Goal: Task Accomplishment & Management: Manage account settings

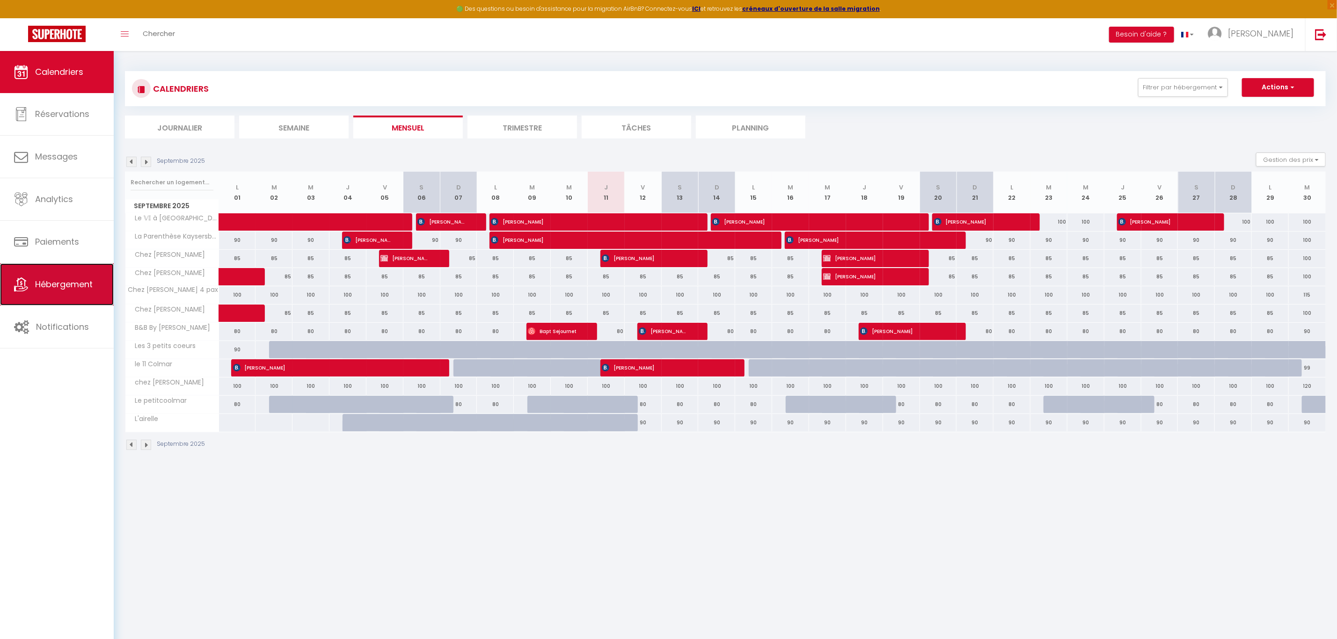
click at [65, 281] on span "Hébergement" at bounding box center [64, 284] width 58 height 12
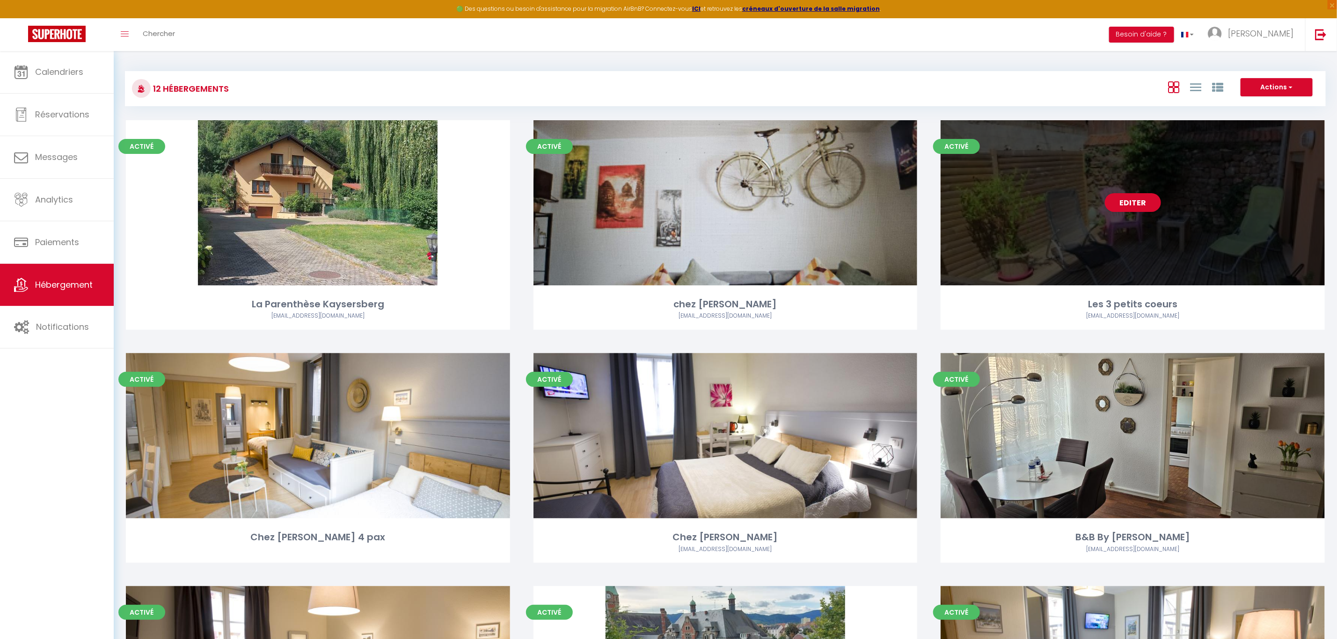
click at [1197, 213] on div "Editer" at bounding box center [1133, 202] width 384 height 165
click at [1137, 203] on link "Editer" at bounding box center [1133, 202] width 56 height 19
select select "3"
select select "2"
select select "1"
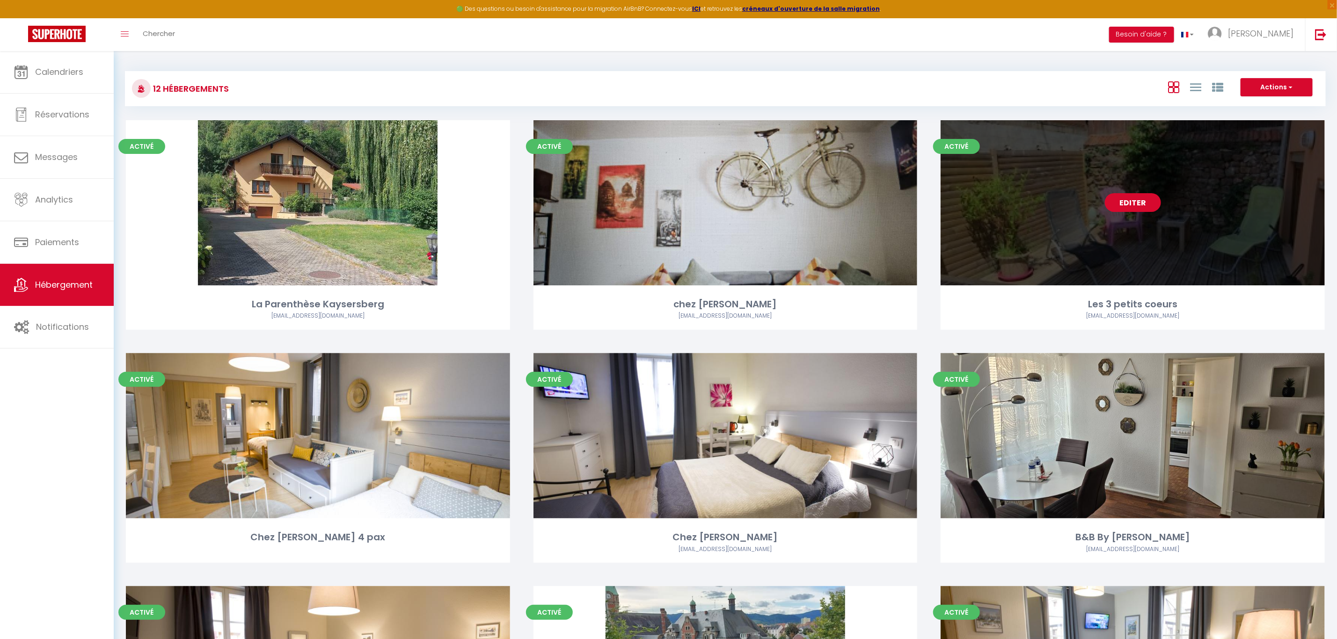
select select "1"
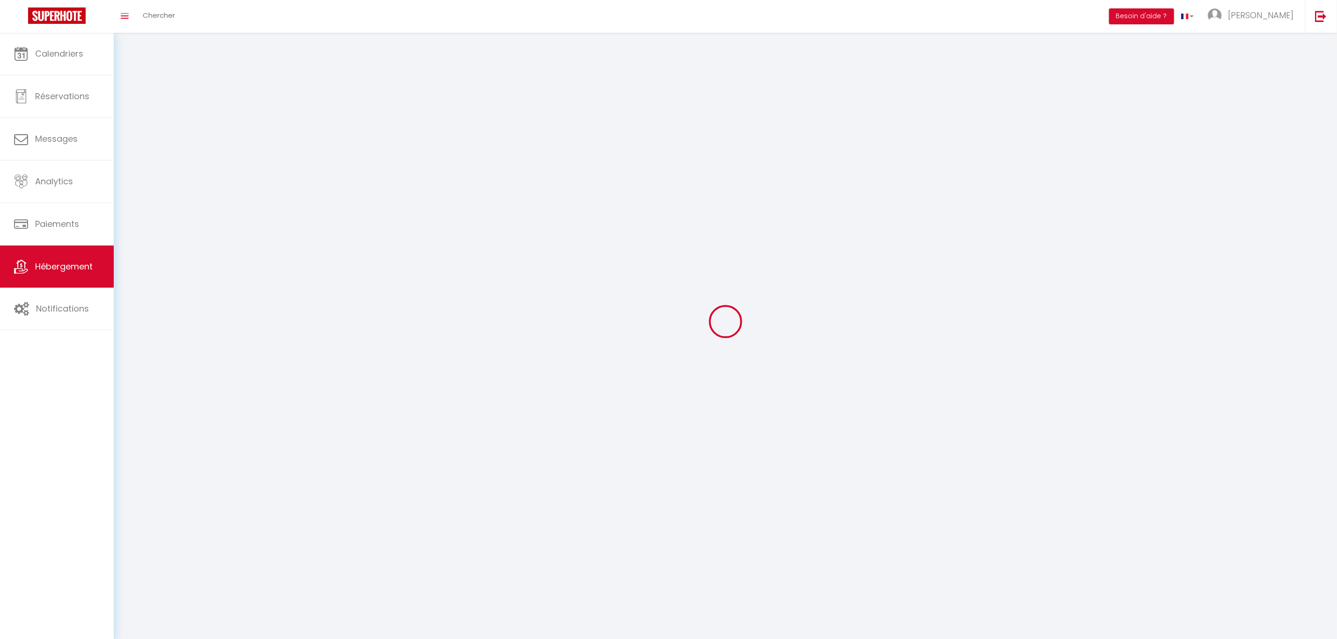
select select
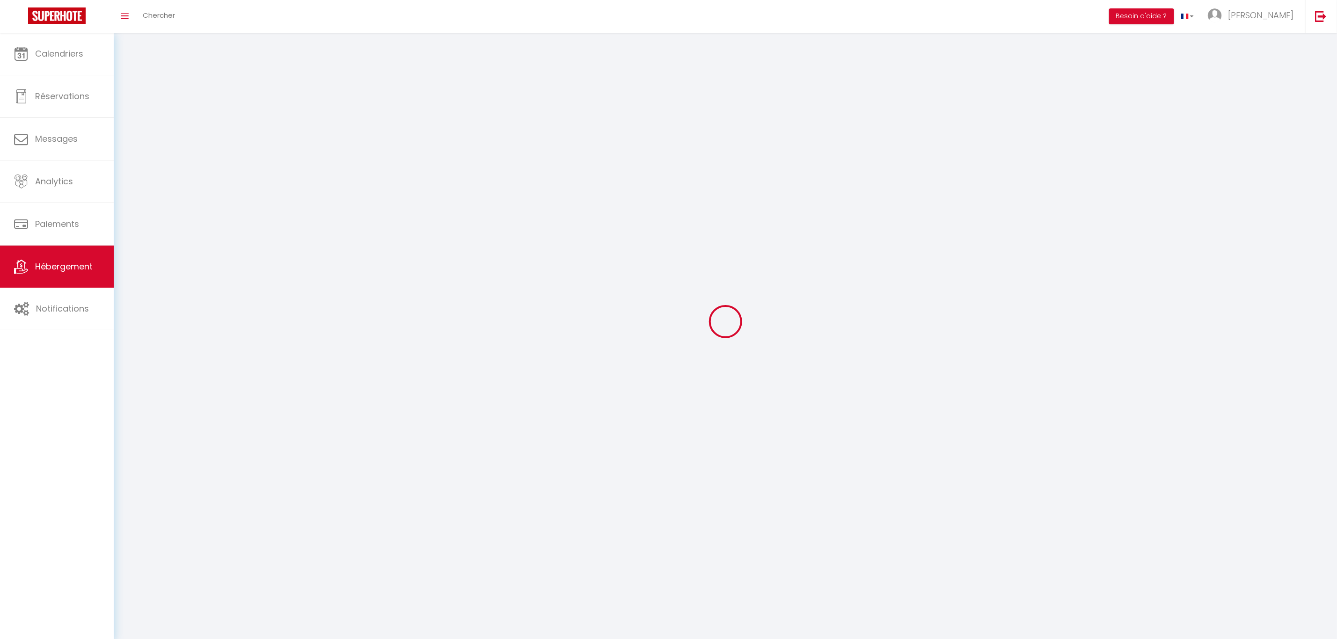
select select
checkbox input "false"
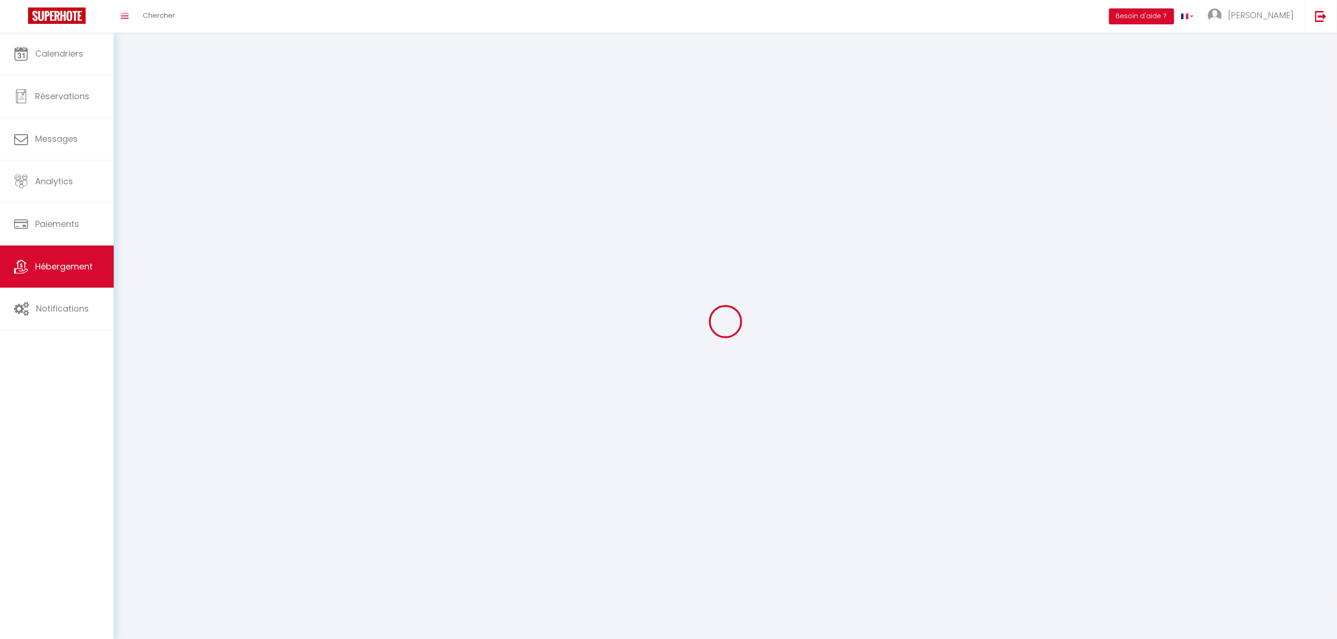
select select
select select "1"
select select "28"
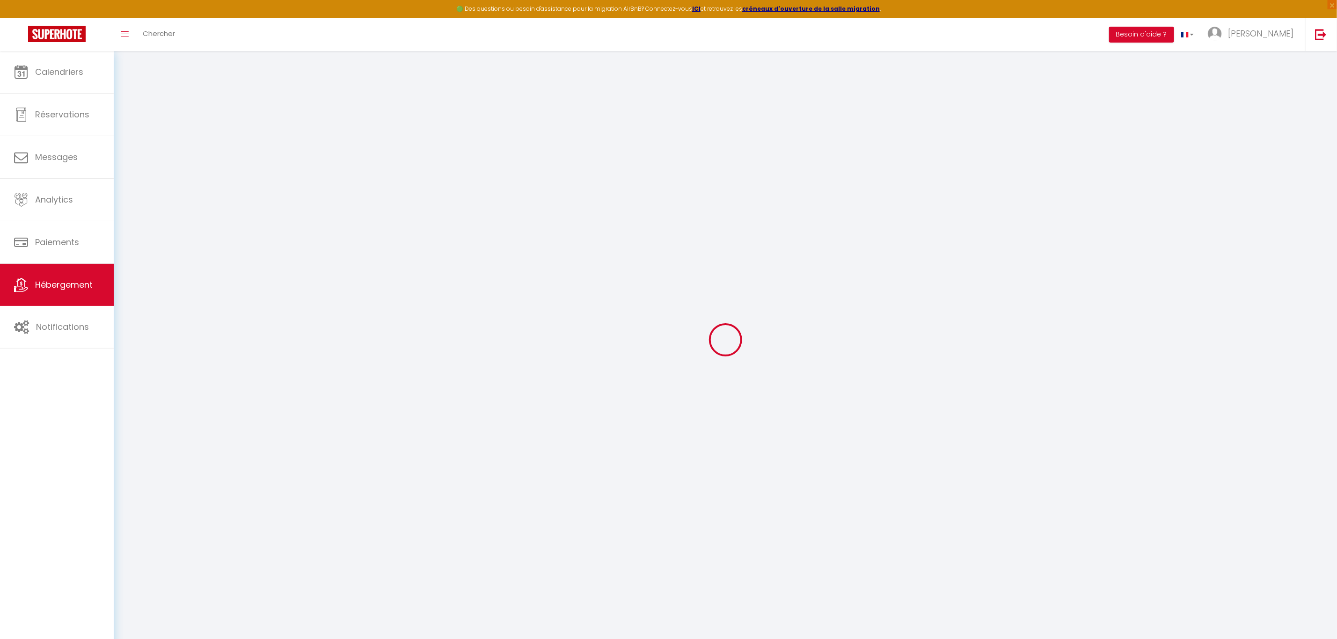
select select
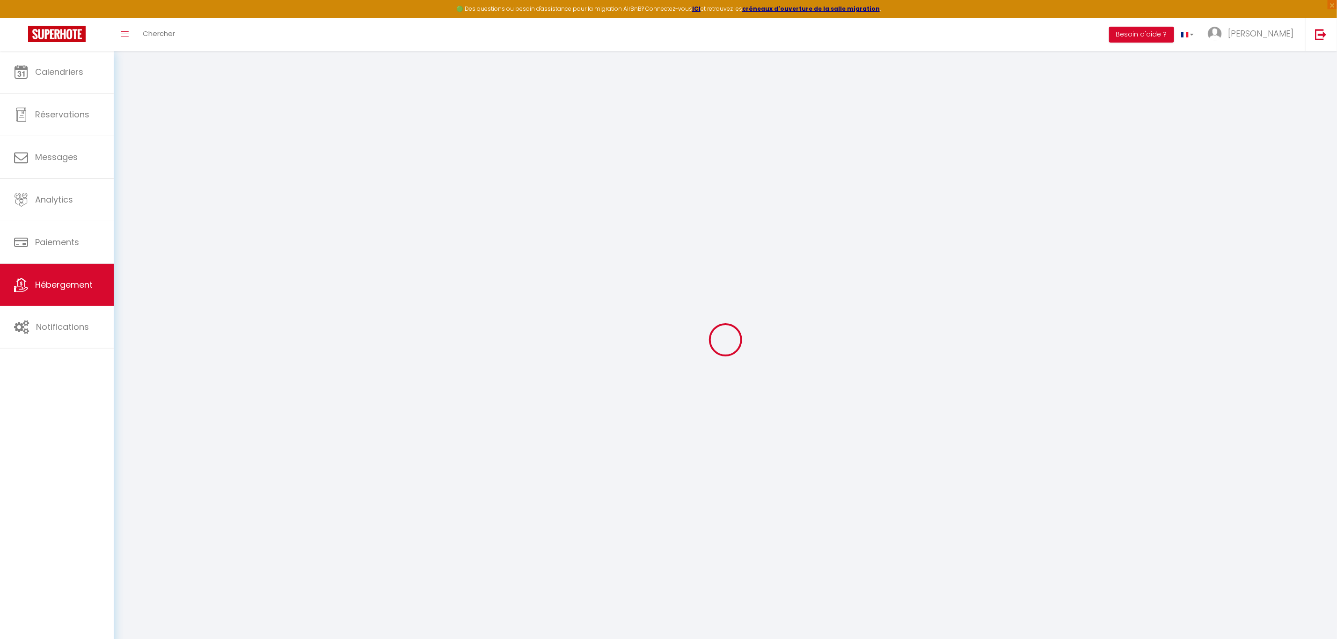
select select
checkbox input "false"
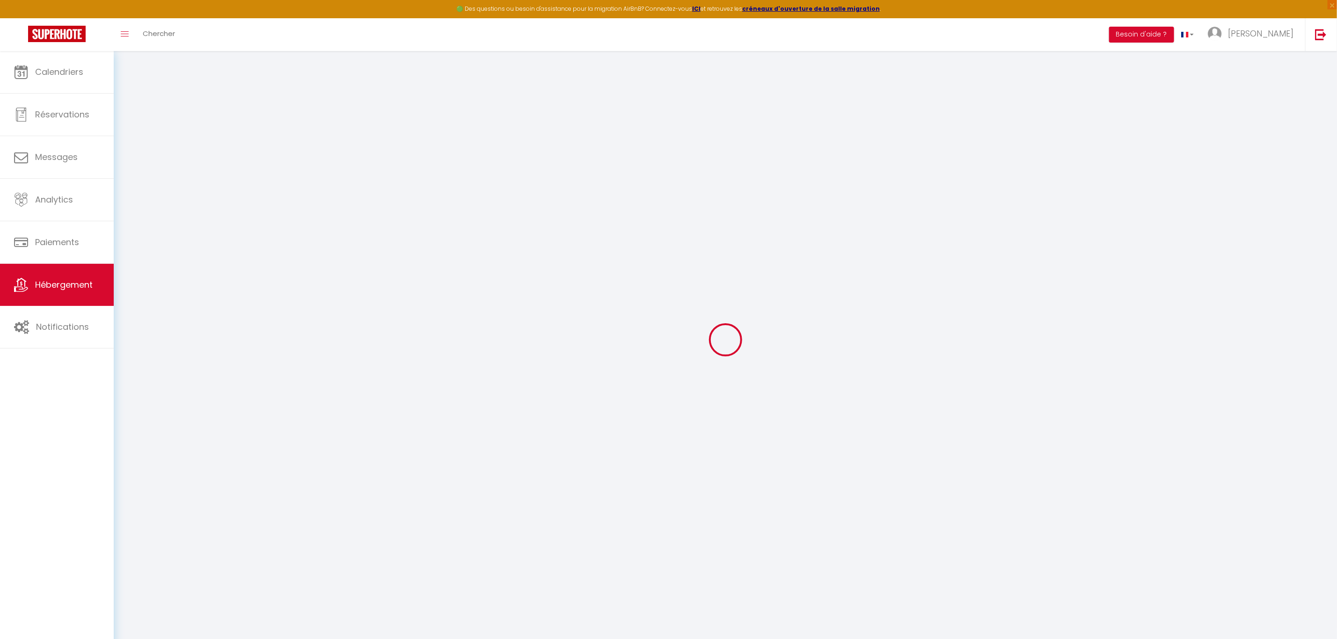
select select
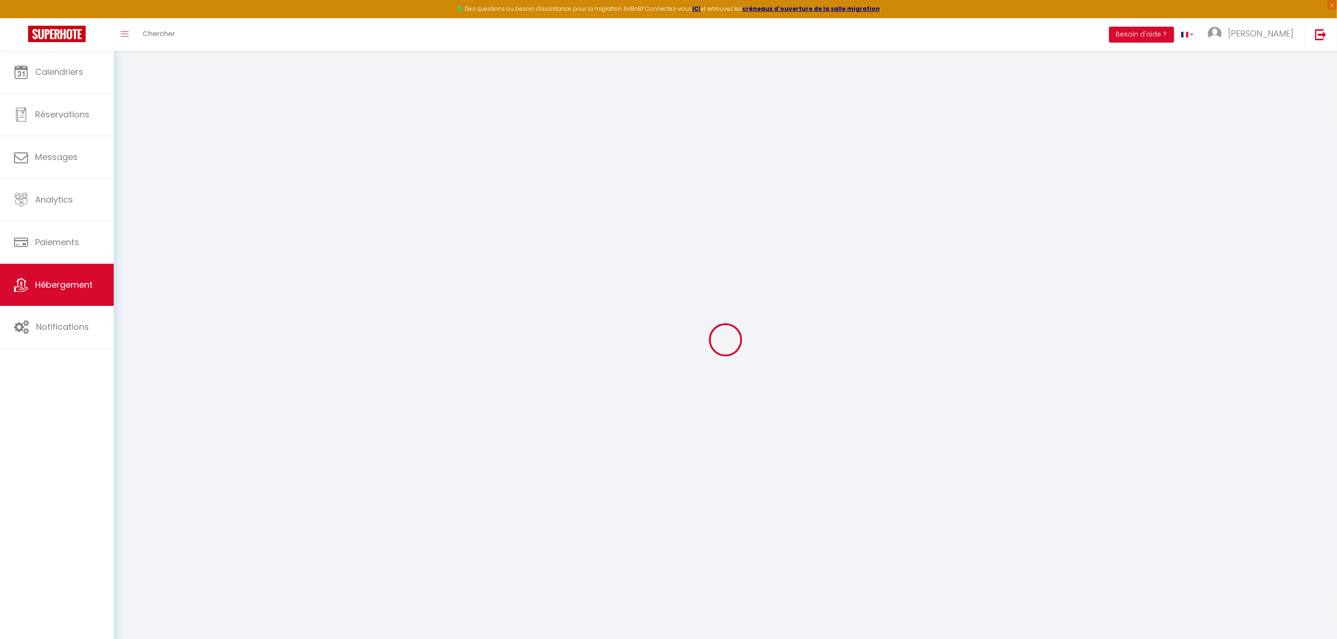
select select
checkbox input "false"
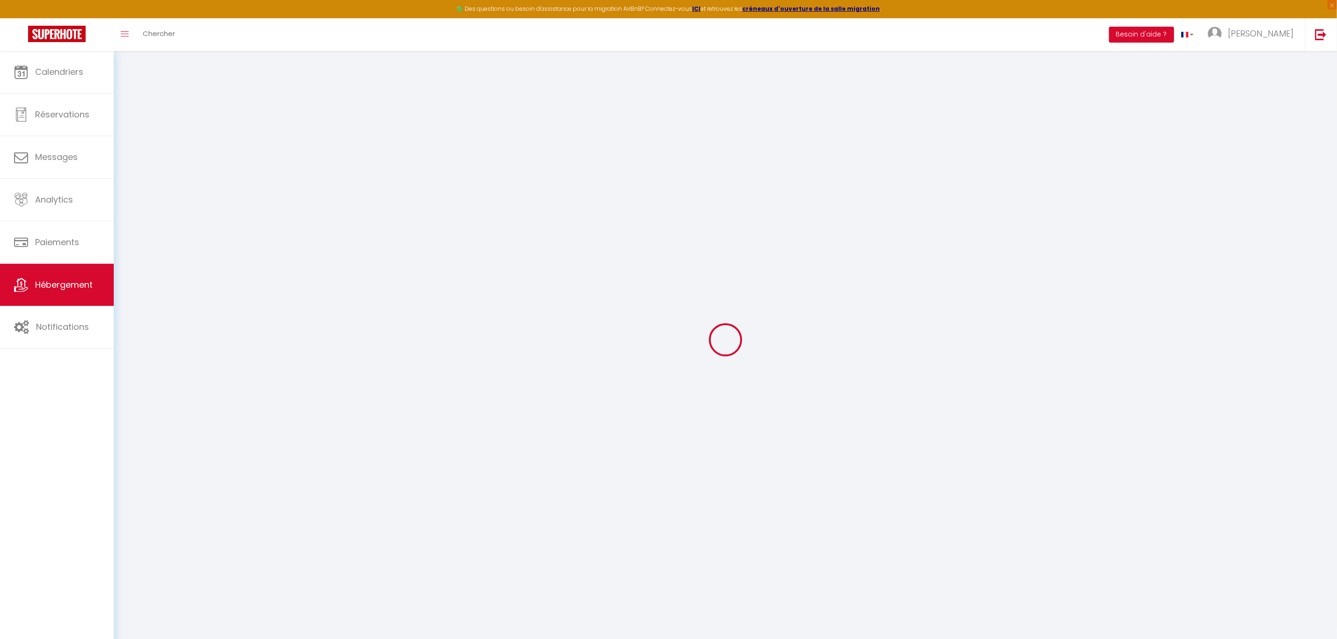
checkbox input "false"
select select
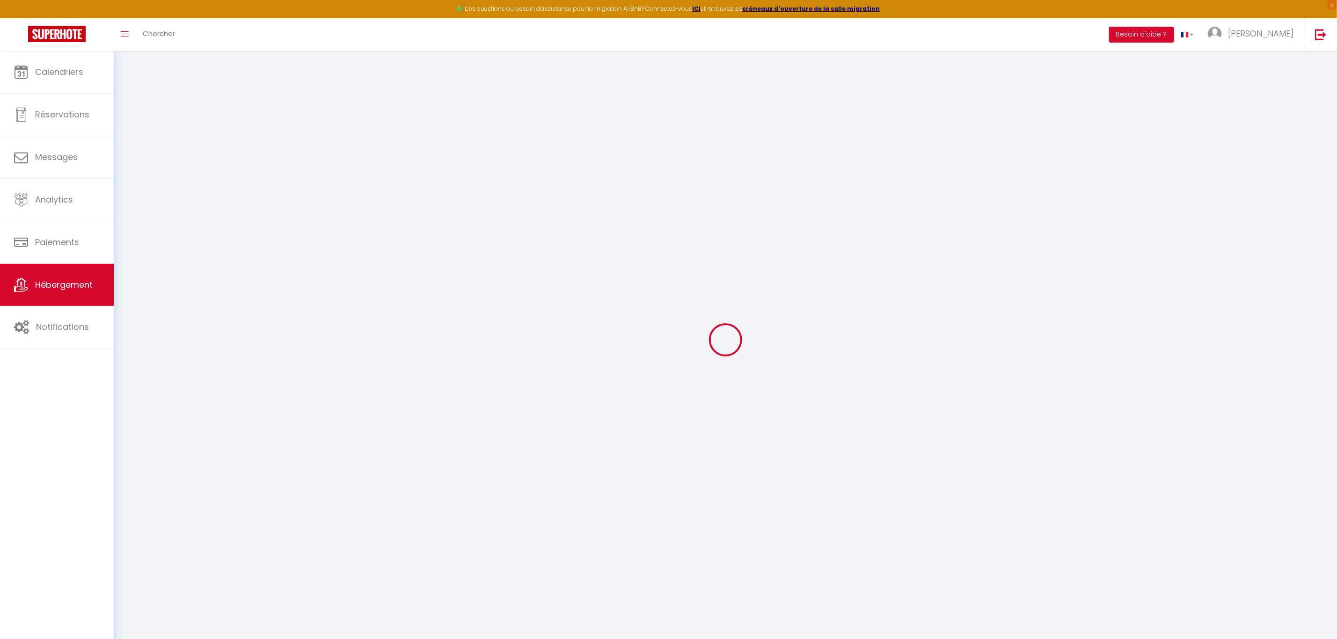
select select
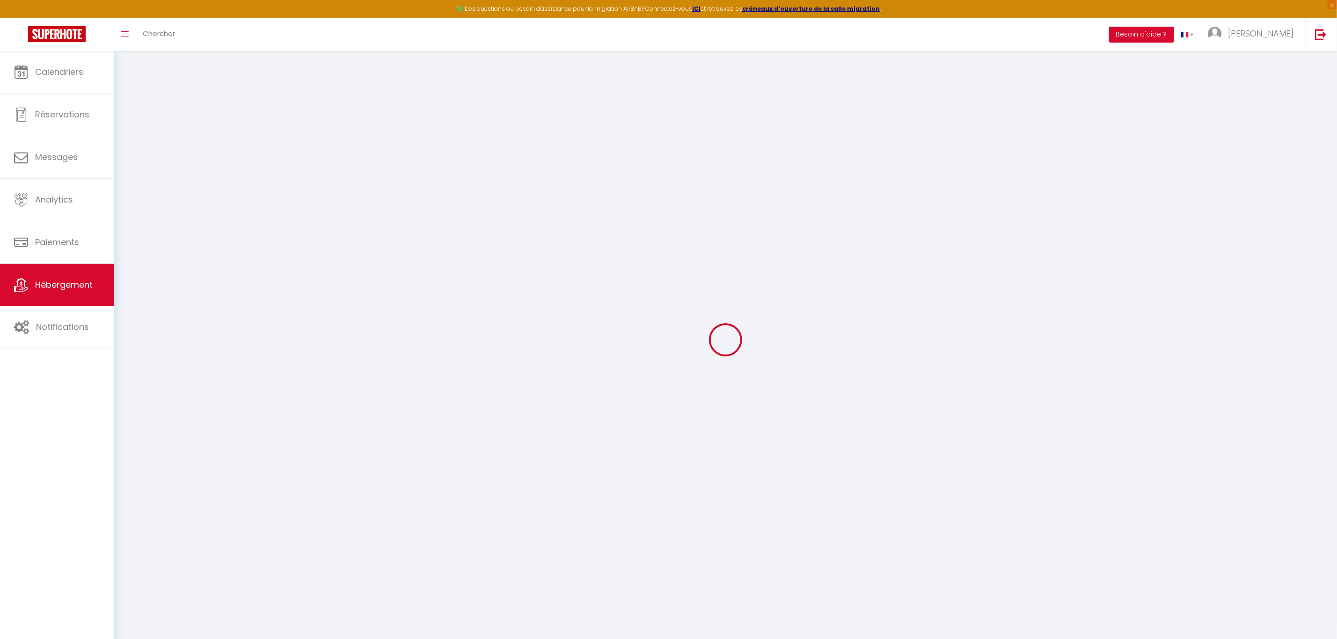
checkbox input "false"
select select
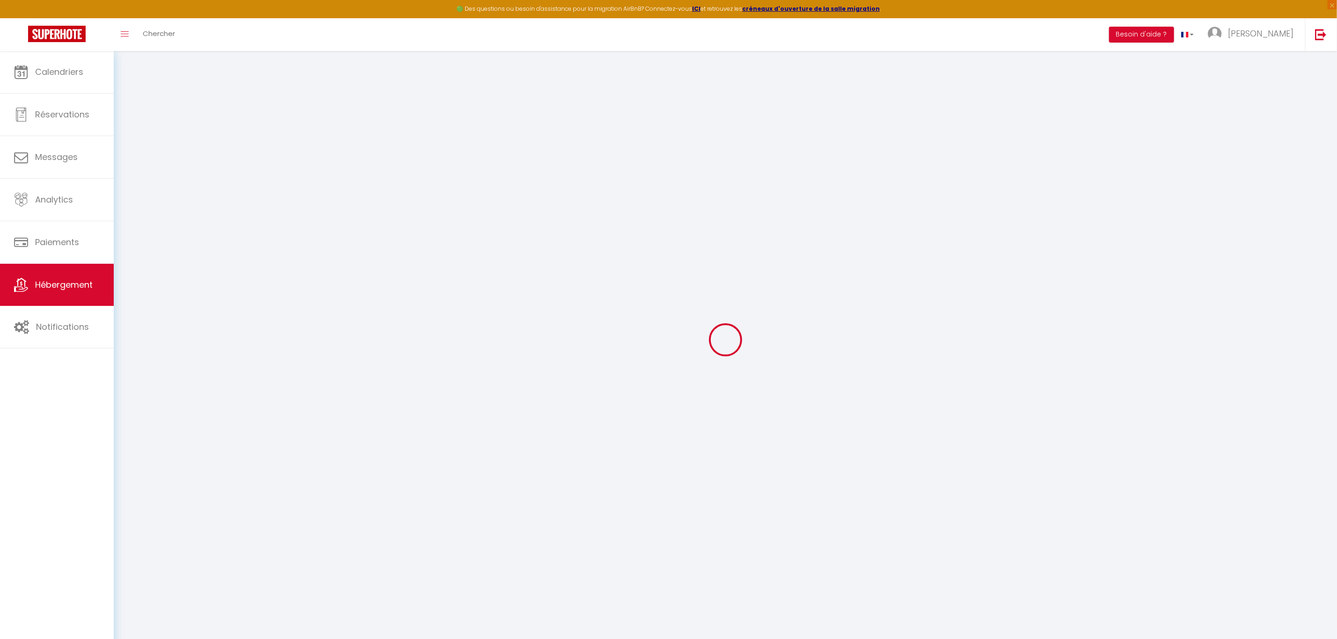
select select
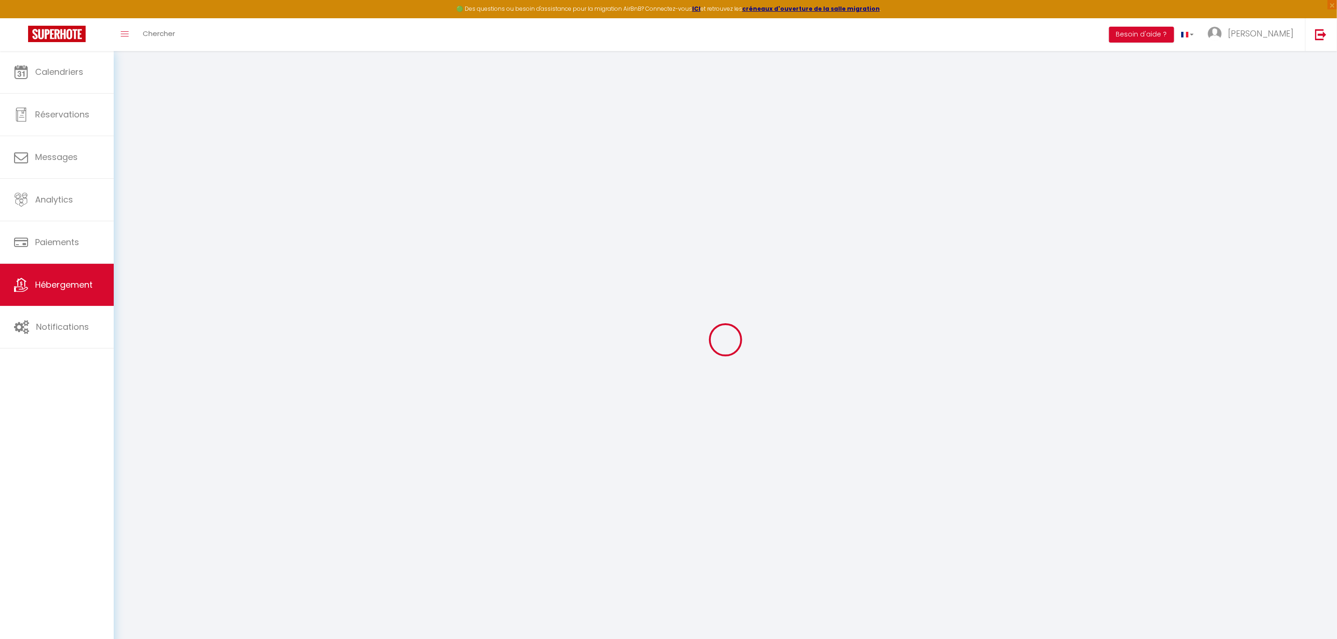
select select
checkbox input "false"
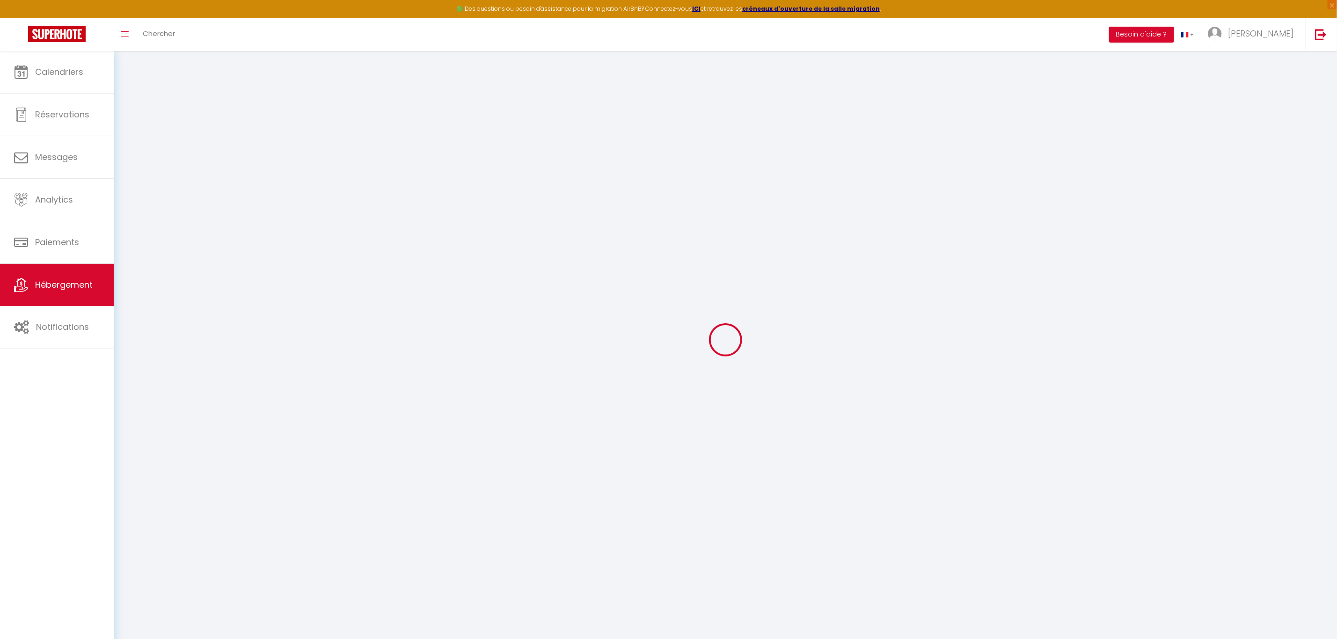
checkbox input "false"
select select
type input "Les 3 petits coeurs"
type input "[PERSON_NAME]"
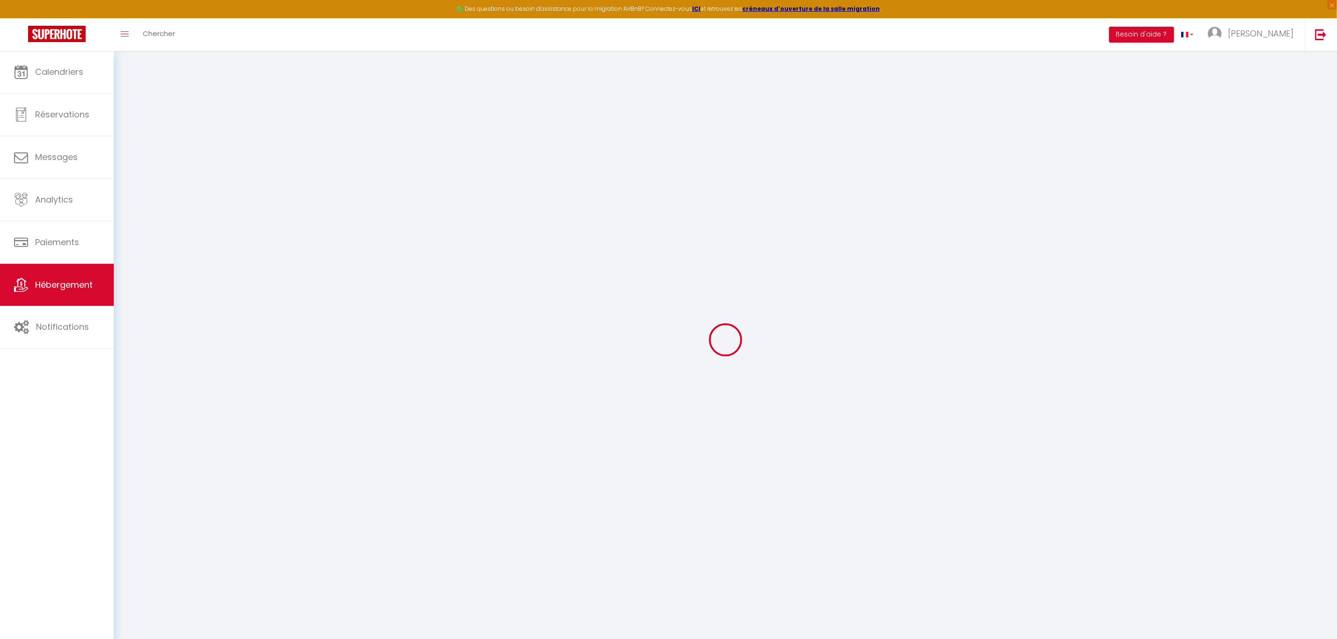
type input "Bouchot"
select select "2"
type input "50"
select select
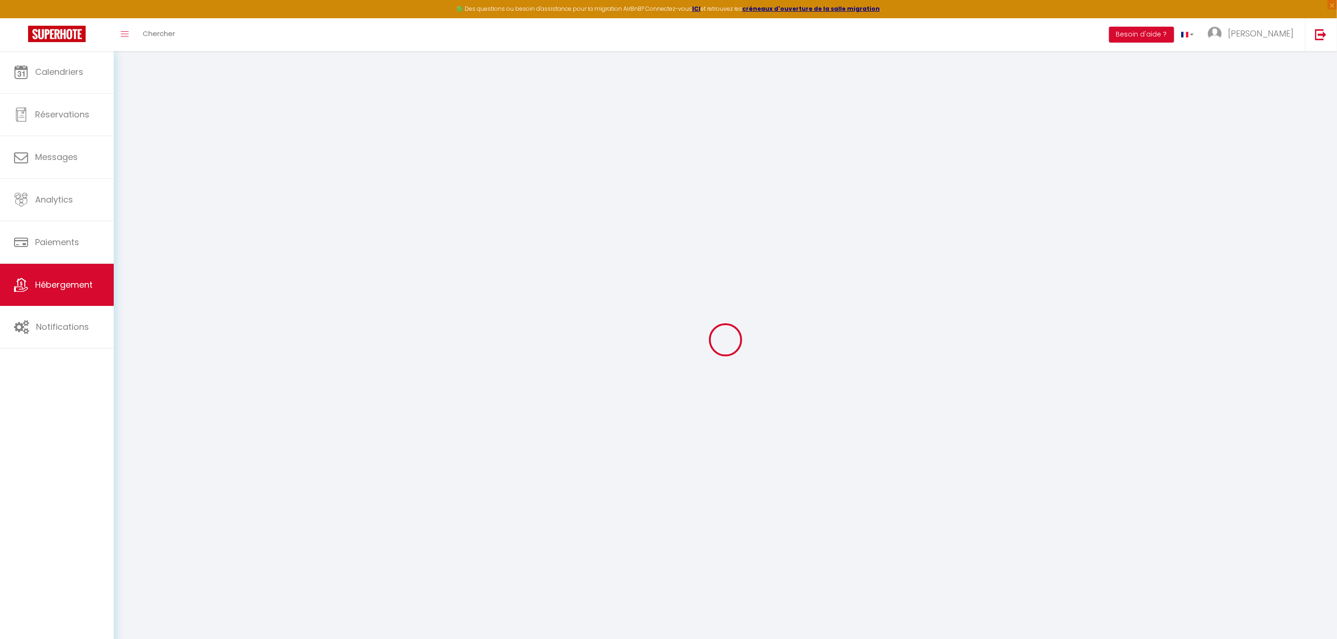
select select
type input "[STREET_ADDRESS] sud"
type input "68420"
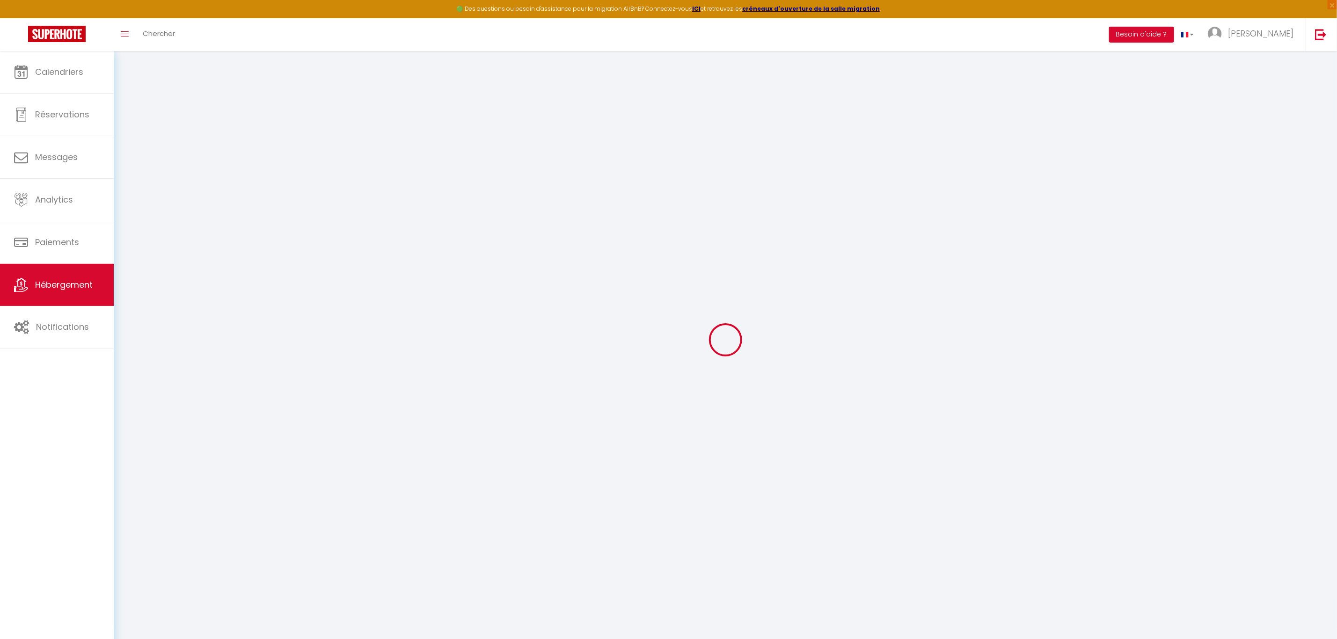
type input "[GEOGRAPHIC_DATA]"
type input "[EMAIL_ADDRESS][DOMAIN_NAME]"
select select
checkbox input "false"
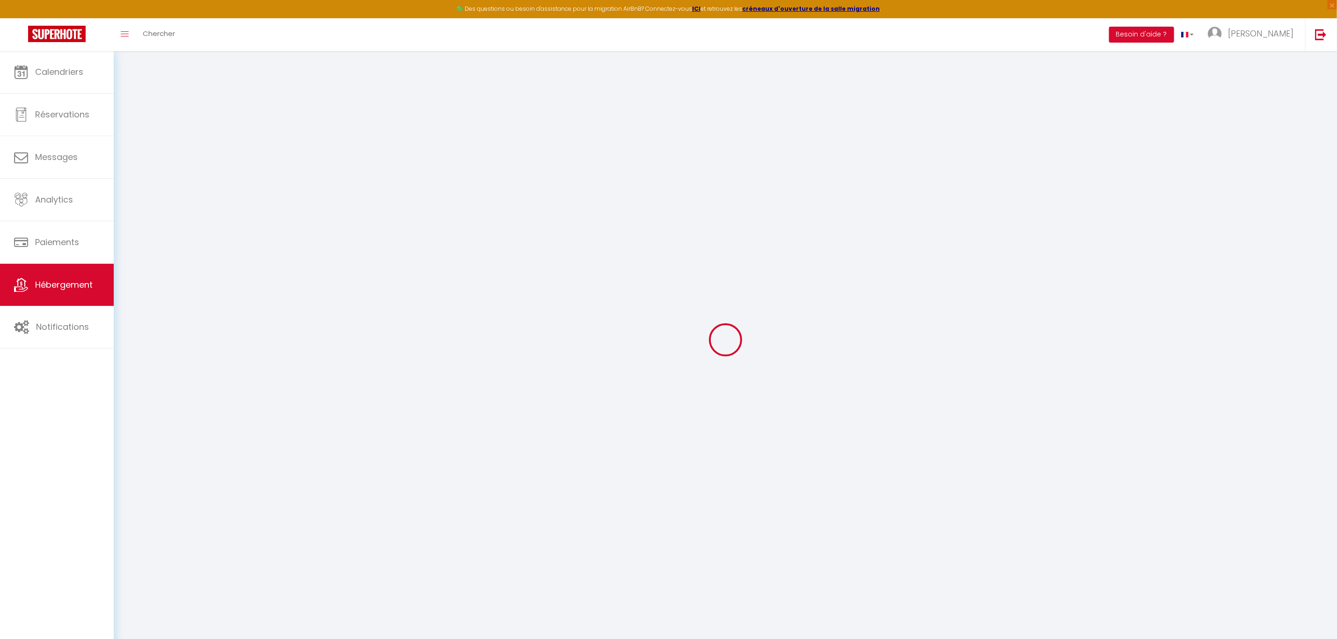
checkbox input "false"
type input "50"
type input "0"
type input "15"
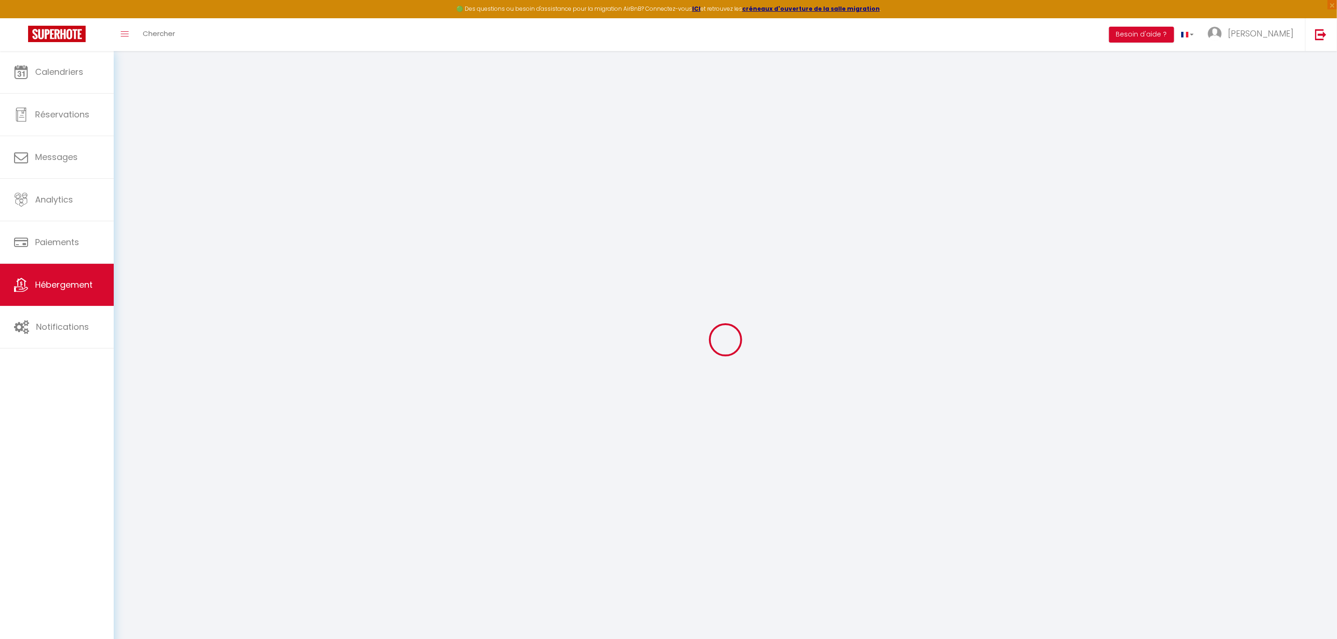
type input "0"
select select
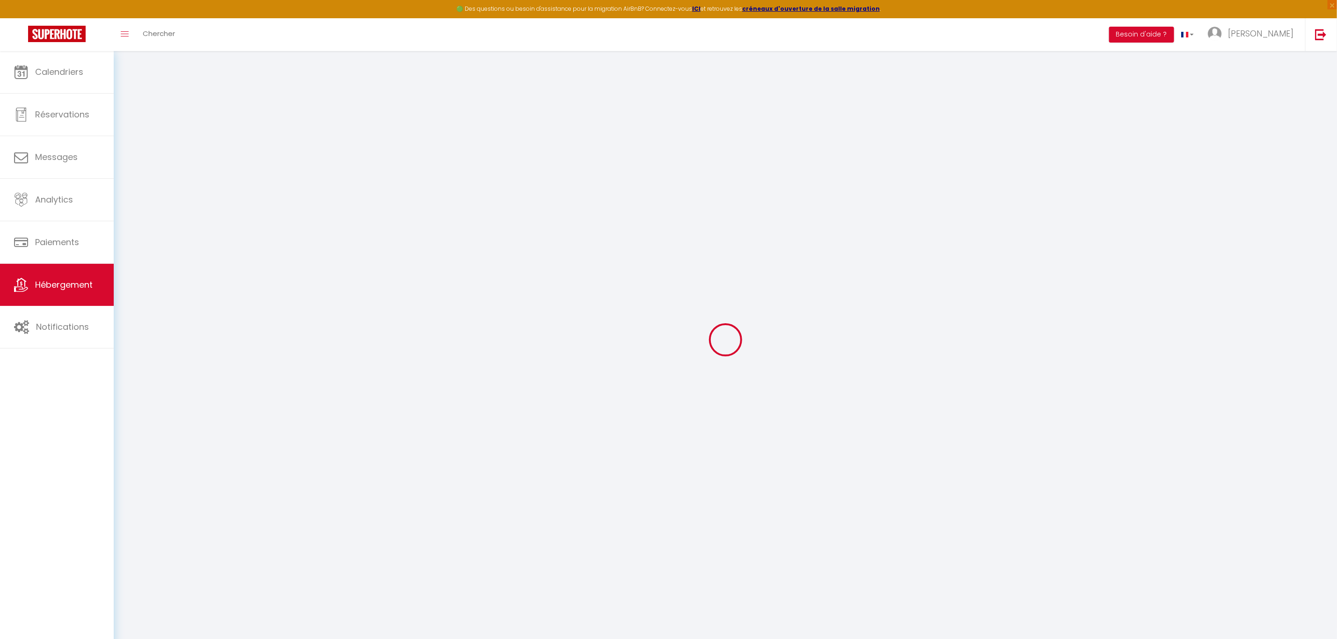
select select
checkbox input "false"
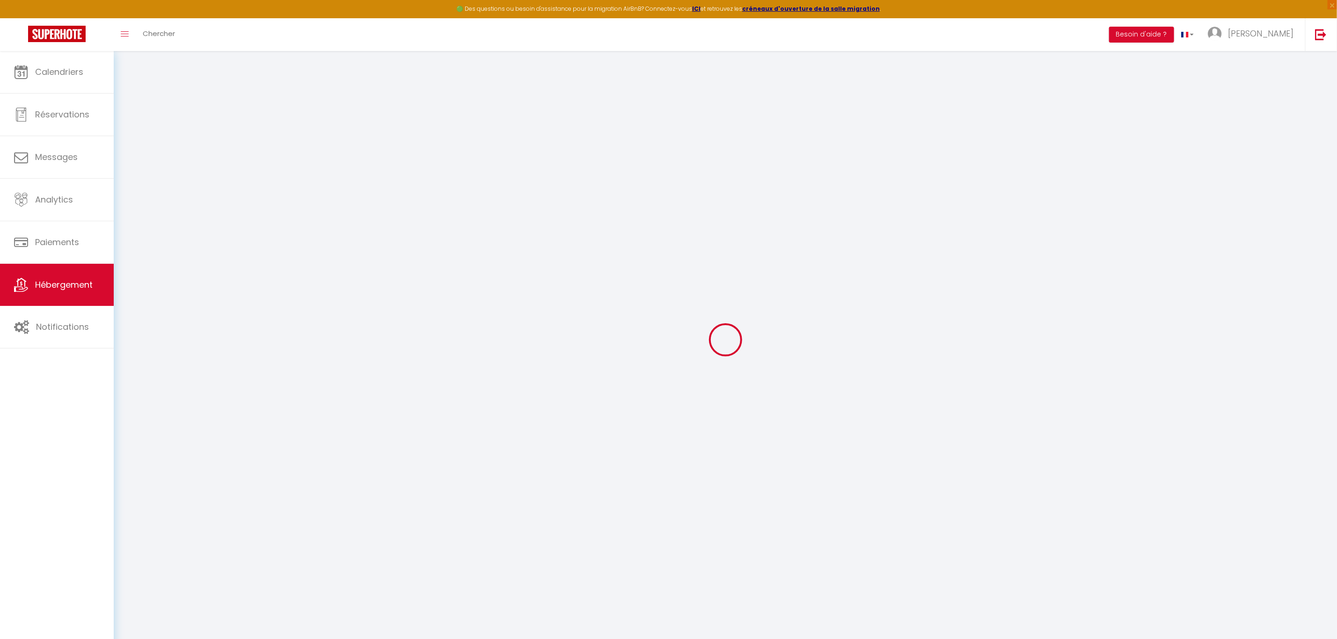
checkbox input "false"
select select
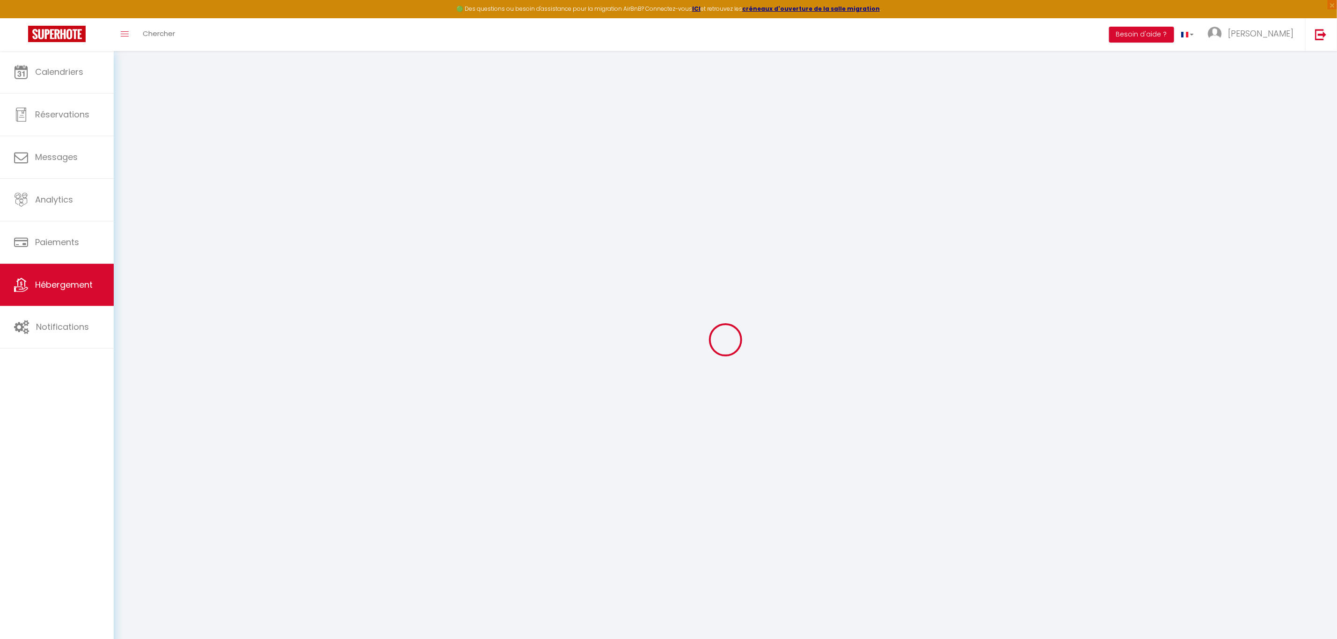
select select
checkbox input "false"
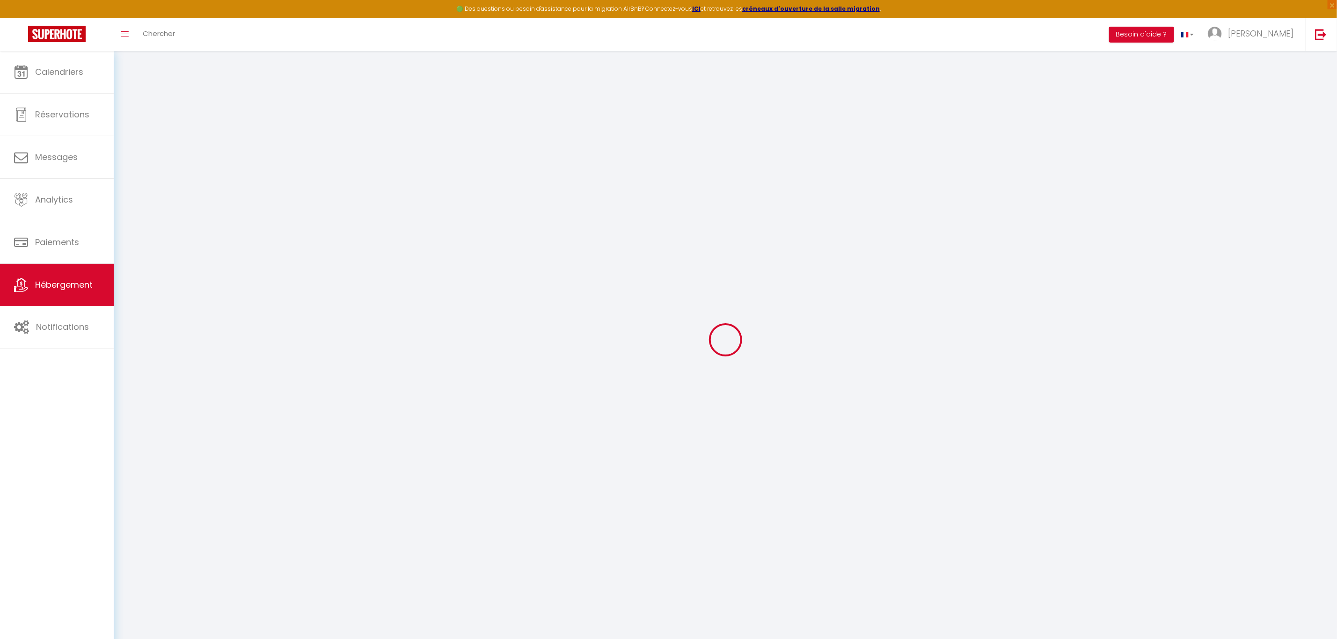
checkbox input "false"
select select
checkbox input "false"
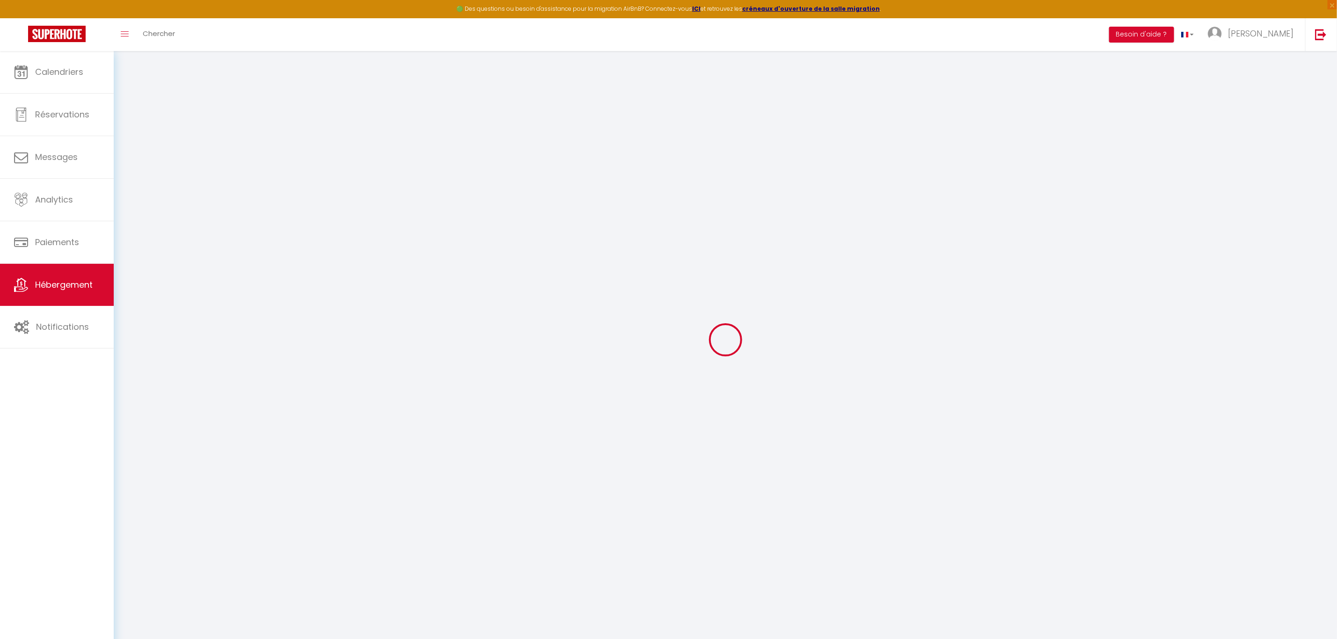
checkbox input "false"
select select
checkbox input "false"
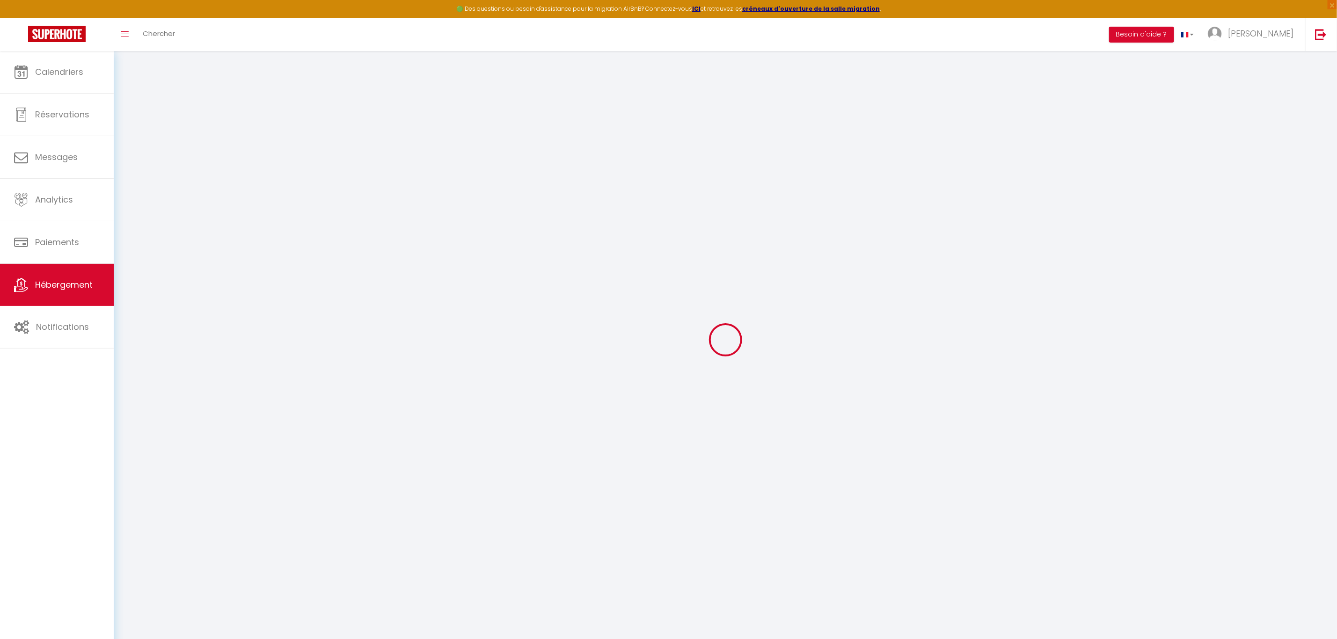
checkbox input "false"
select select "17:00"
select select "23:45"
select select "09:30"
select select "30"
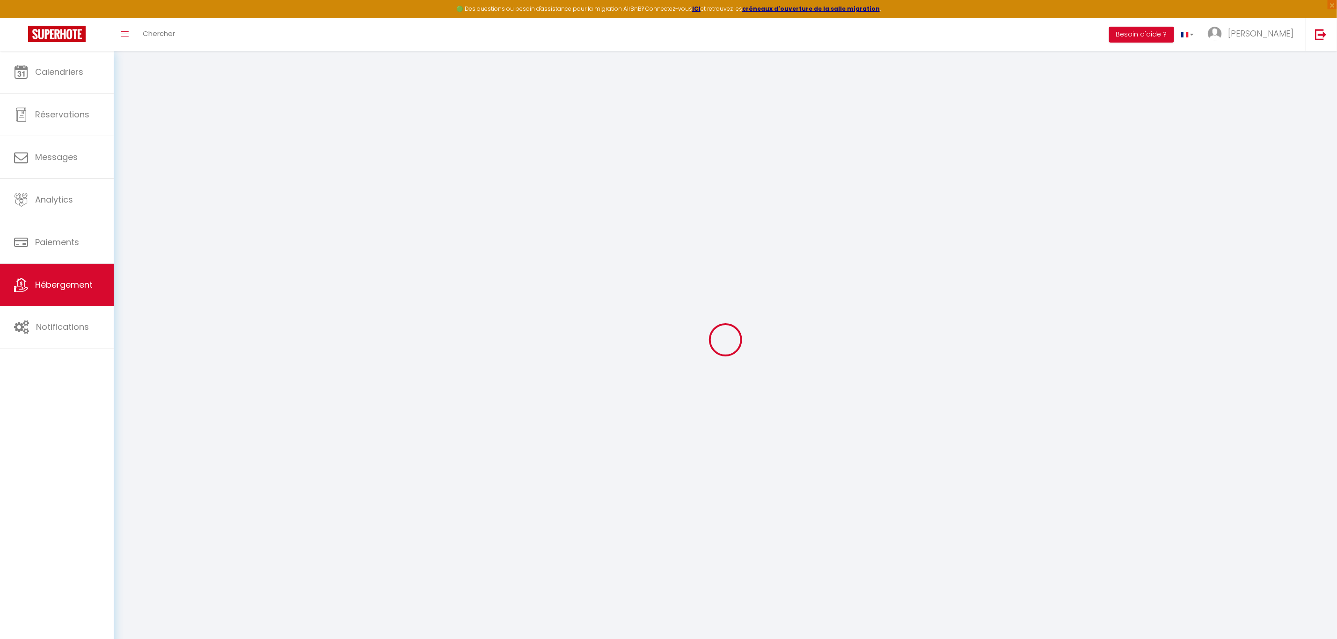
select select "120"
select select
checkbox input "false"
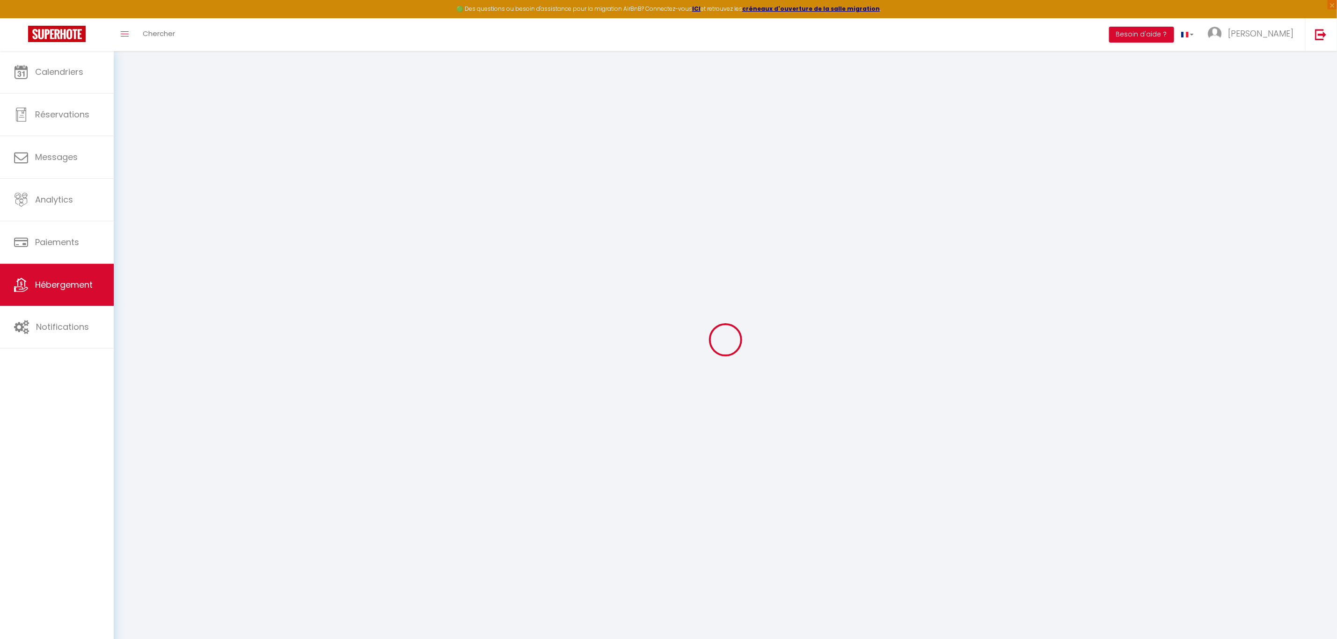
checkbox input "false"
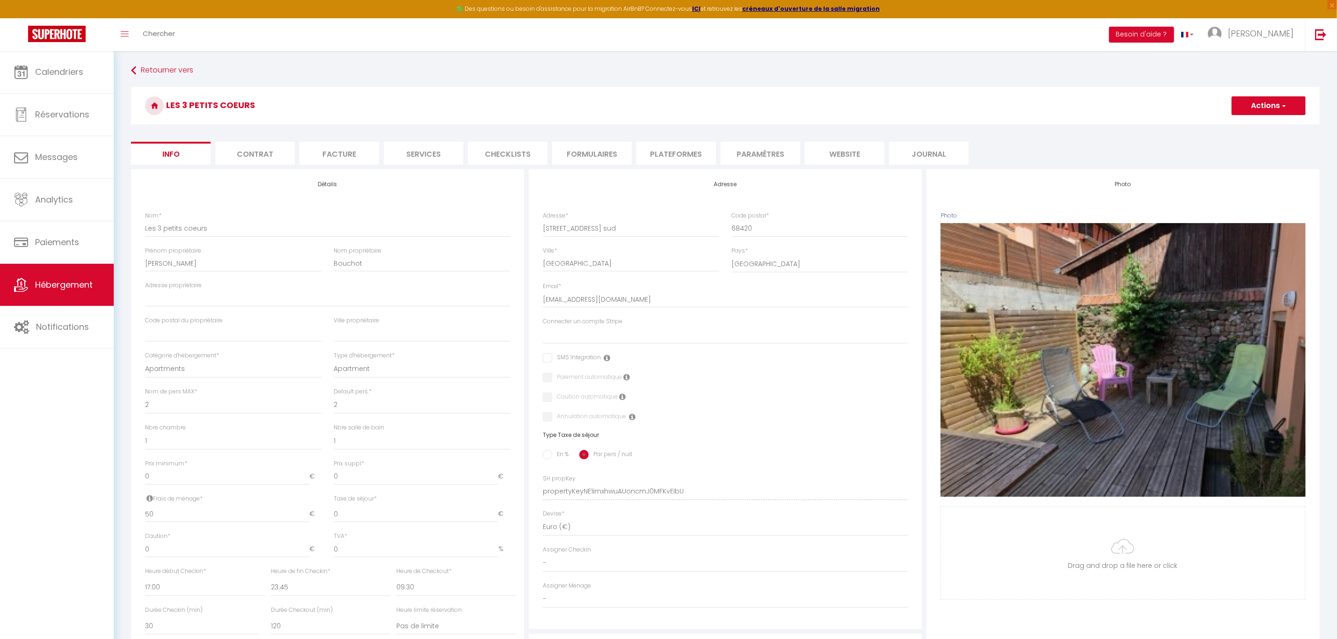
select select
checkbox input "false"
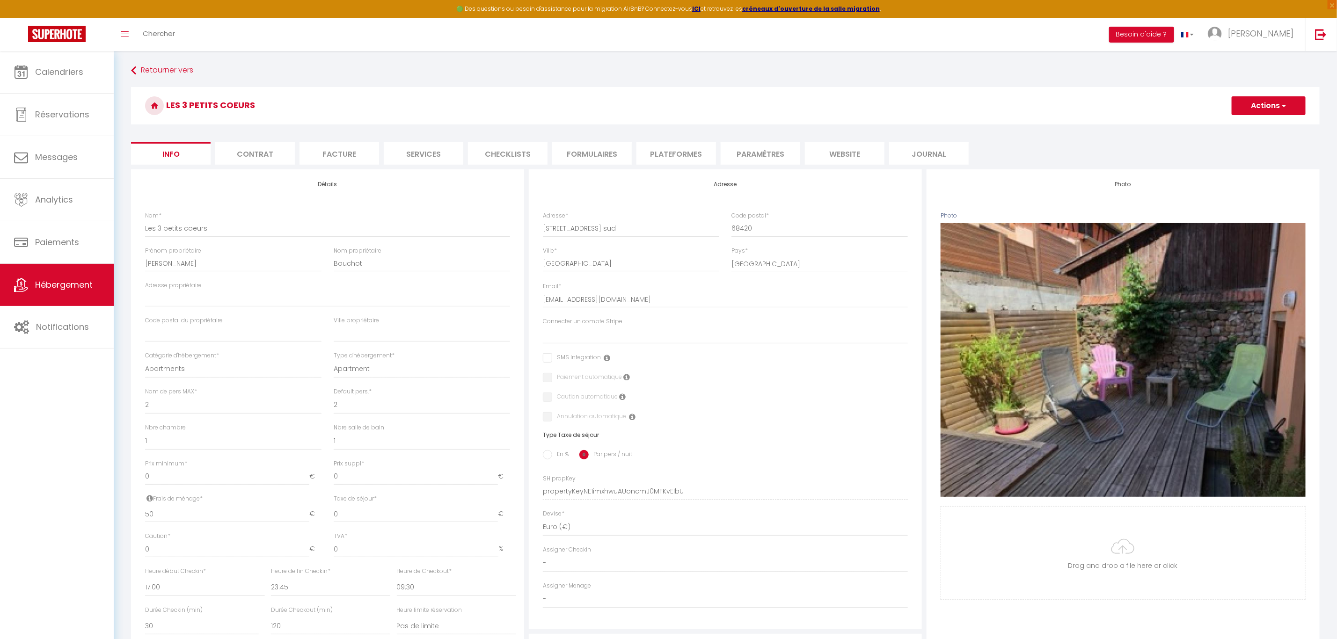
click at [1278, 104] on button "Actions" at bounding box center [1269, 105] width 74 height 19
click at [1042, 103] on h3 "Les 3 petits coeurs" at bounding box center [725, 105] width 1189 height 37
click at [64, 78] on link "Calendriers" at bounding box center [57, 72] width 114 height 42
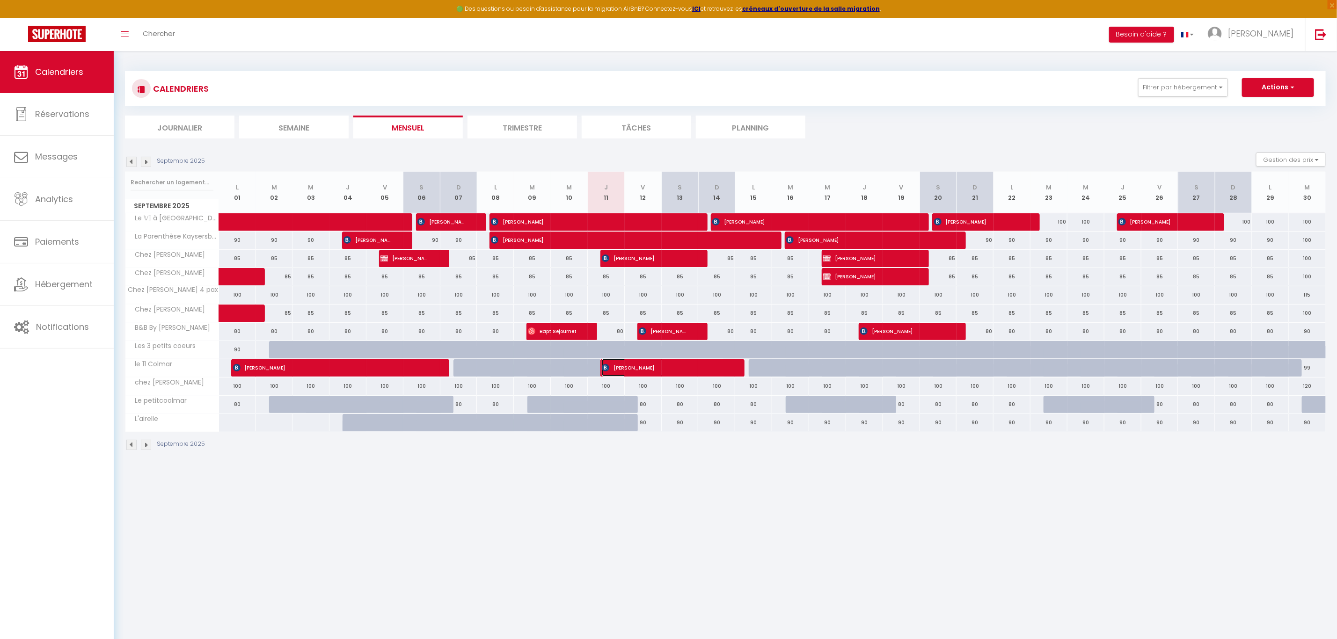
click at [613, 372] on span "[PERSON_NAME]" at bounding box center [663, 368] width 123 height 18
select select "OK"
select select "KO"
select select "0"
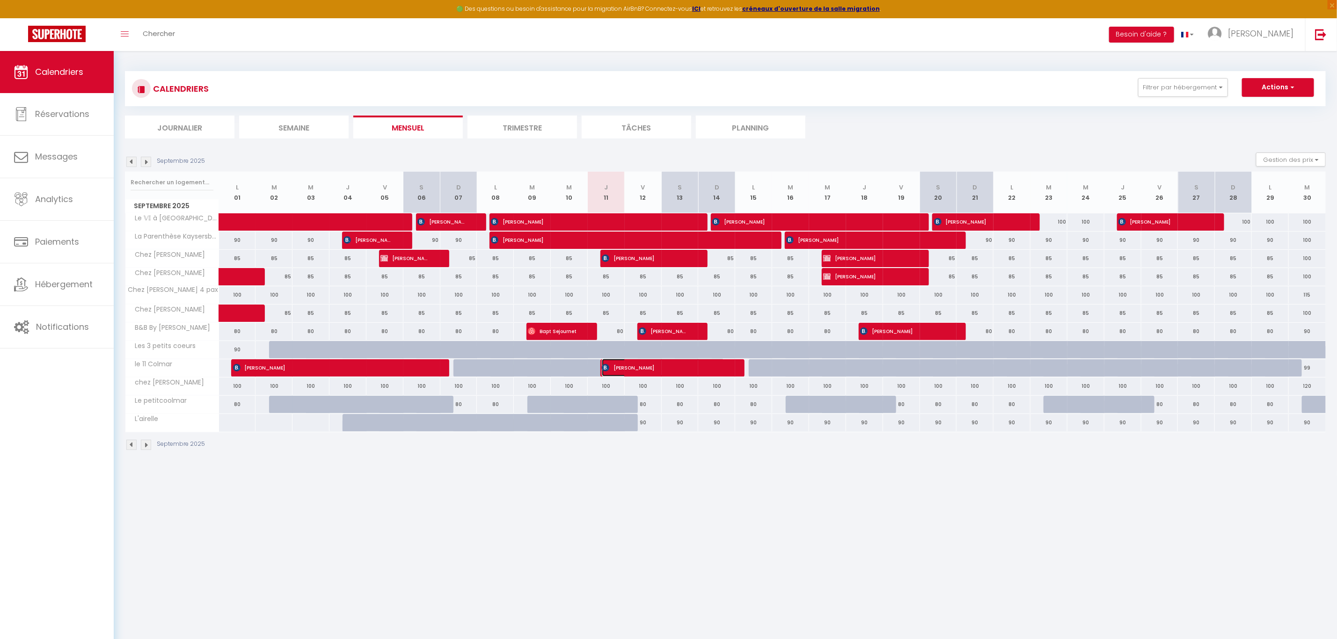
select select "1"
select select
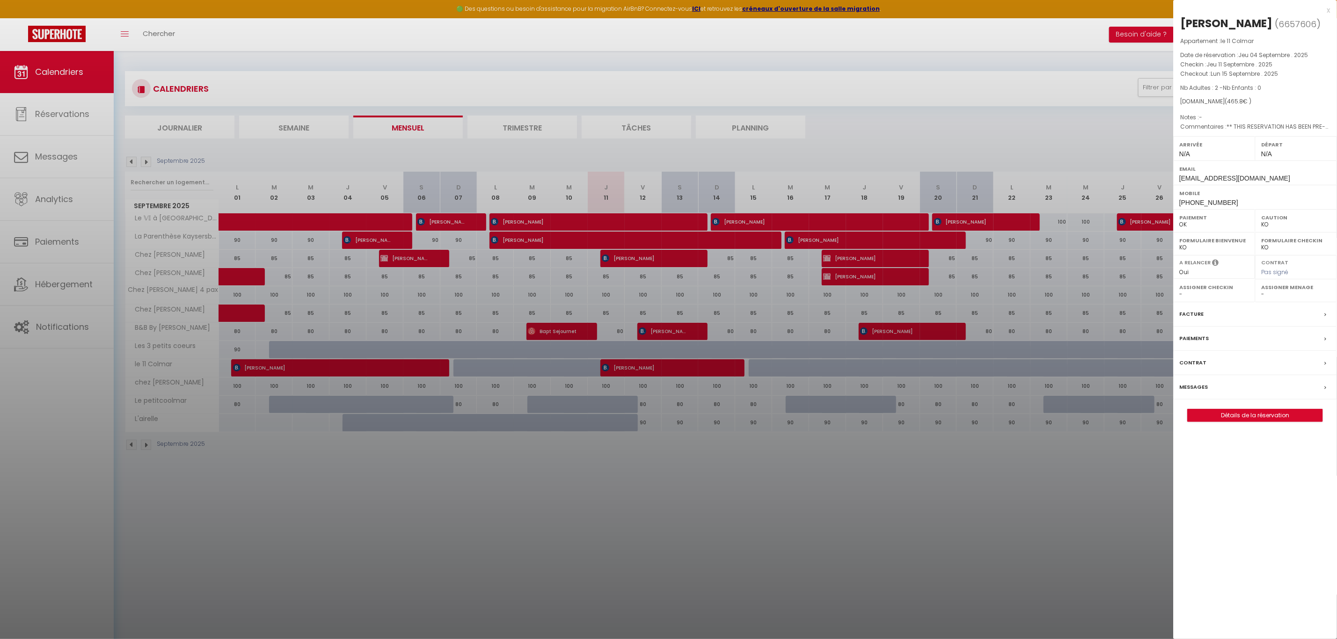
click at [1197, 392] on label "Messages" at bounding box center [1194, 387] width 29 height 10
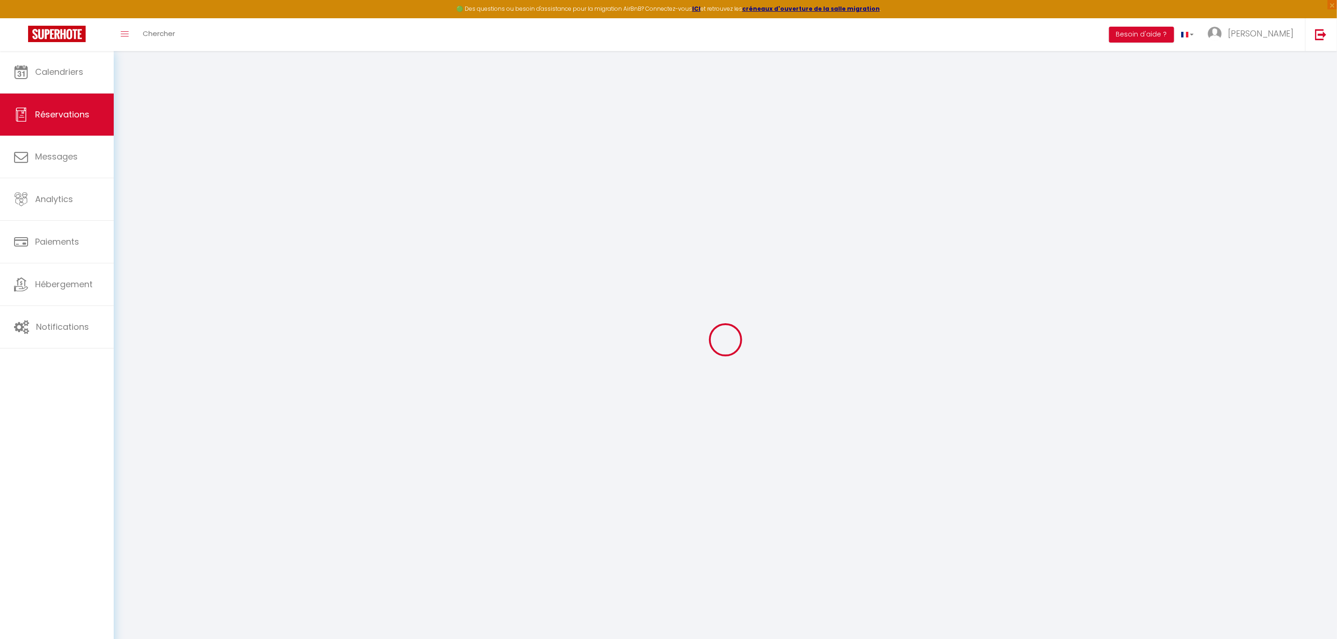
select select
checkbox input "false"
type textarea "** THIS RESERVATION HAS BEEN PRE-PAID ** BOOKING NOTE : Payment charge is EUR 6…"
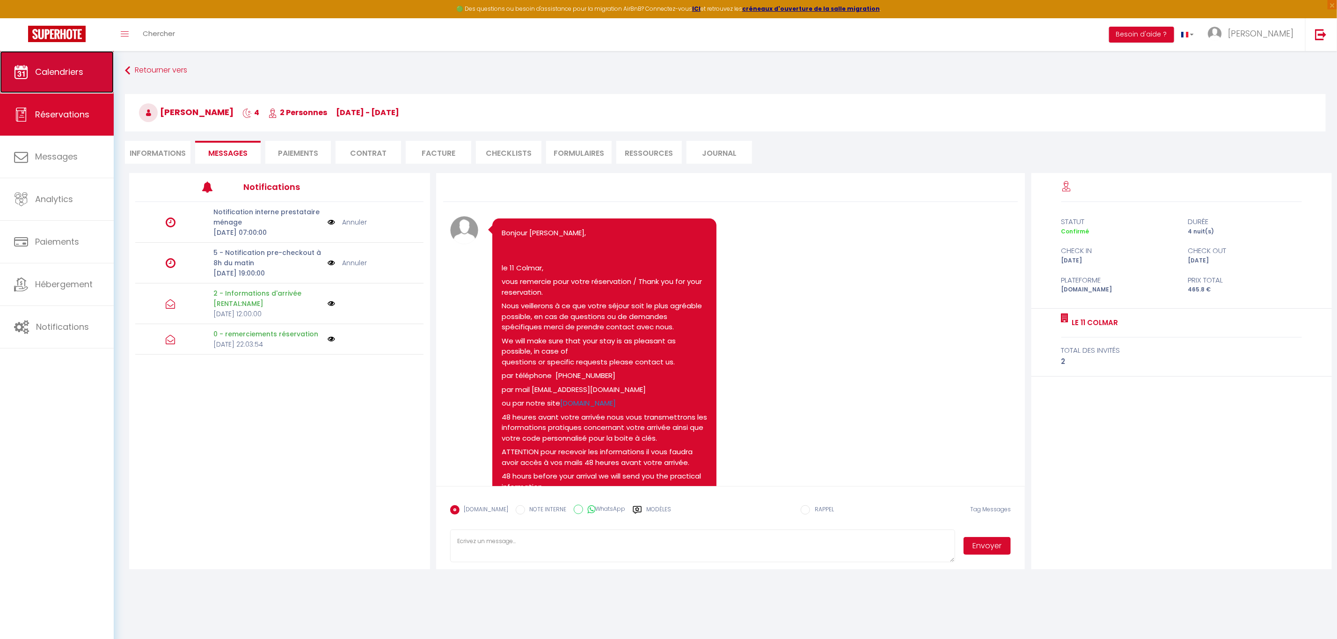
click at [62, 71] on span "Calendriers" at bounding box center [59, 72] width 48 height 12
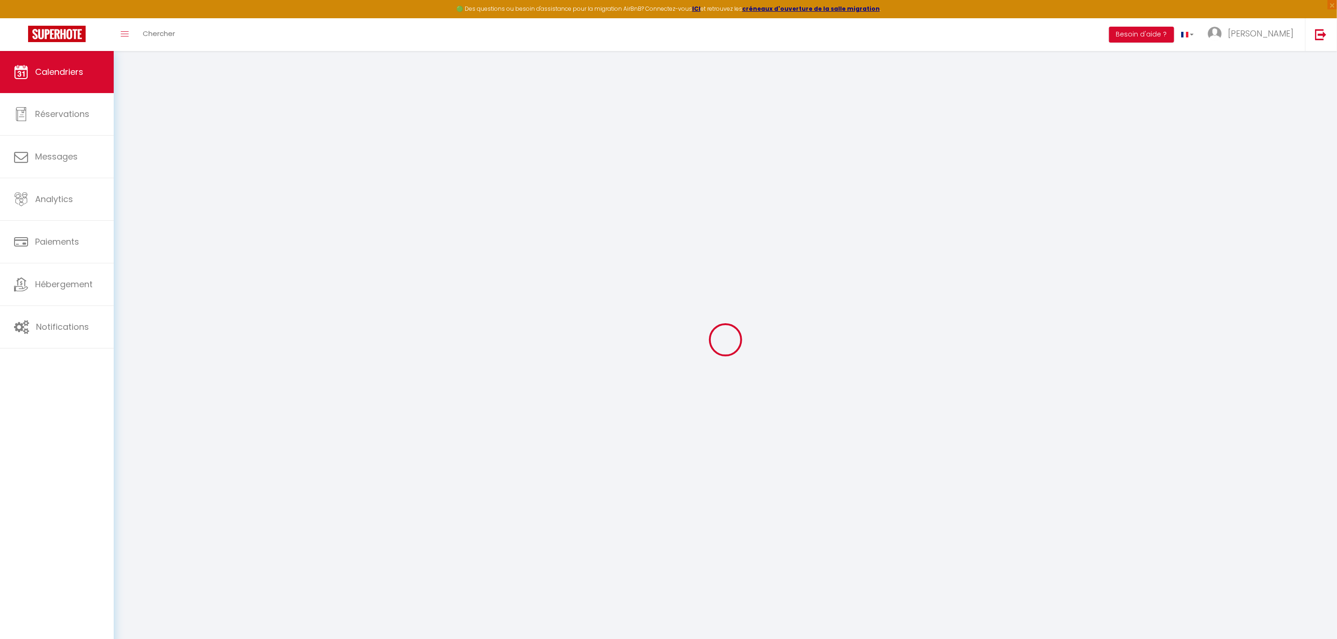
select select
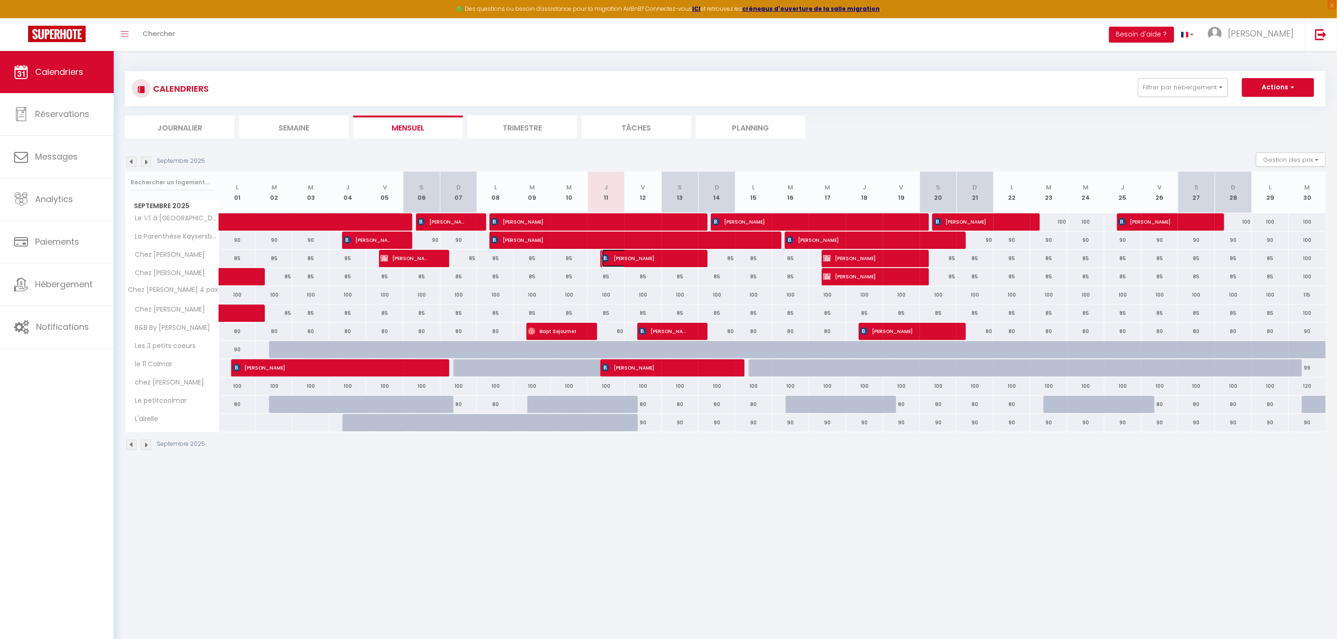
click at [640, 262] on span "[PERSON_NAME]" at bounding box center [645, 258] width 86 height 18
select select "OK"
select select "0"
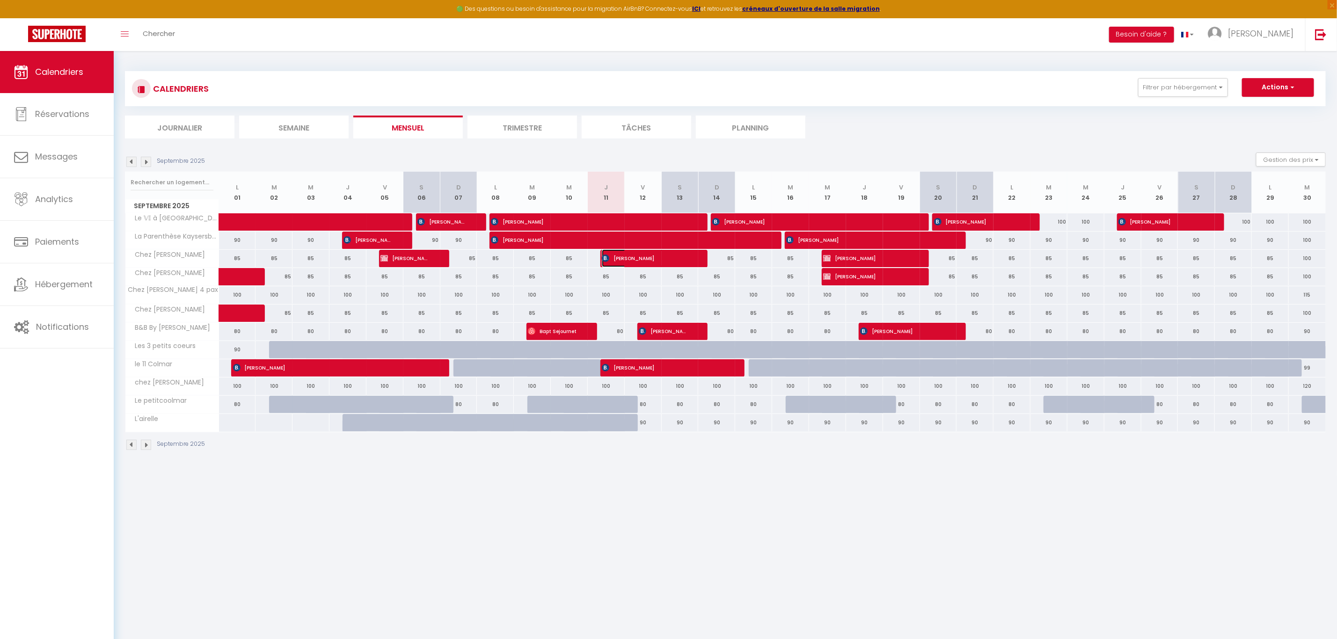
select select "1"
select select
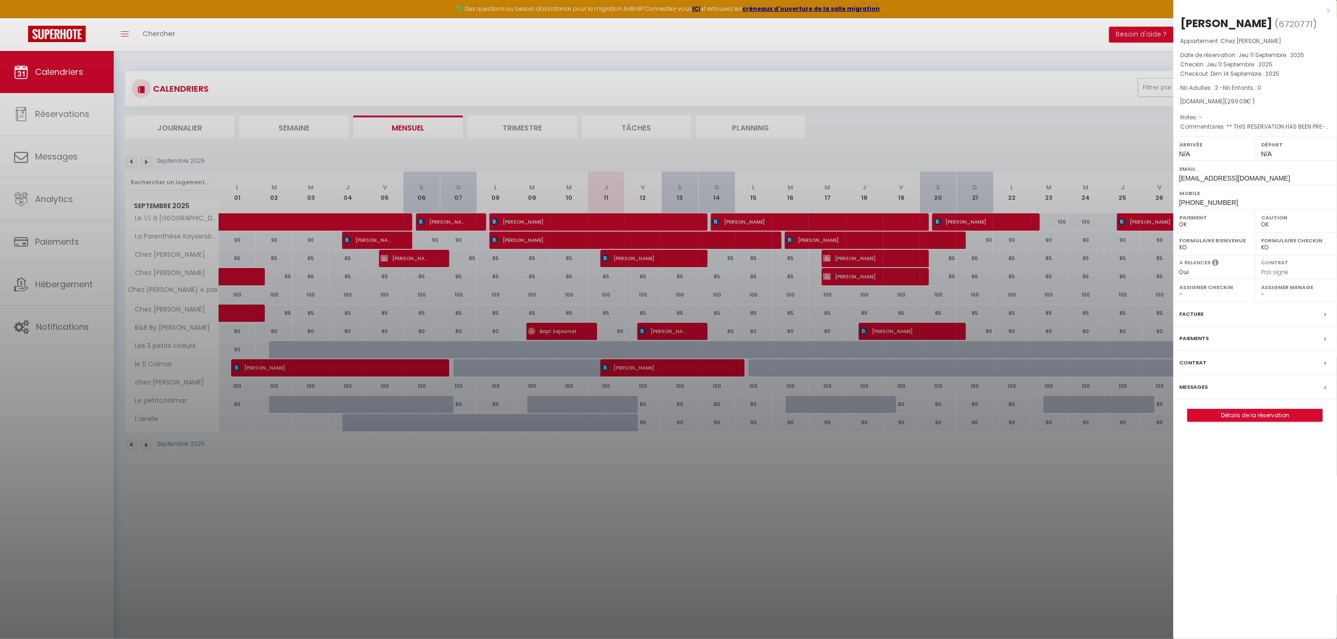
click at [965, 587] on div at bounding box center [668, 319] width 1337 height 639
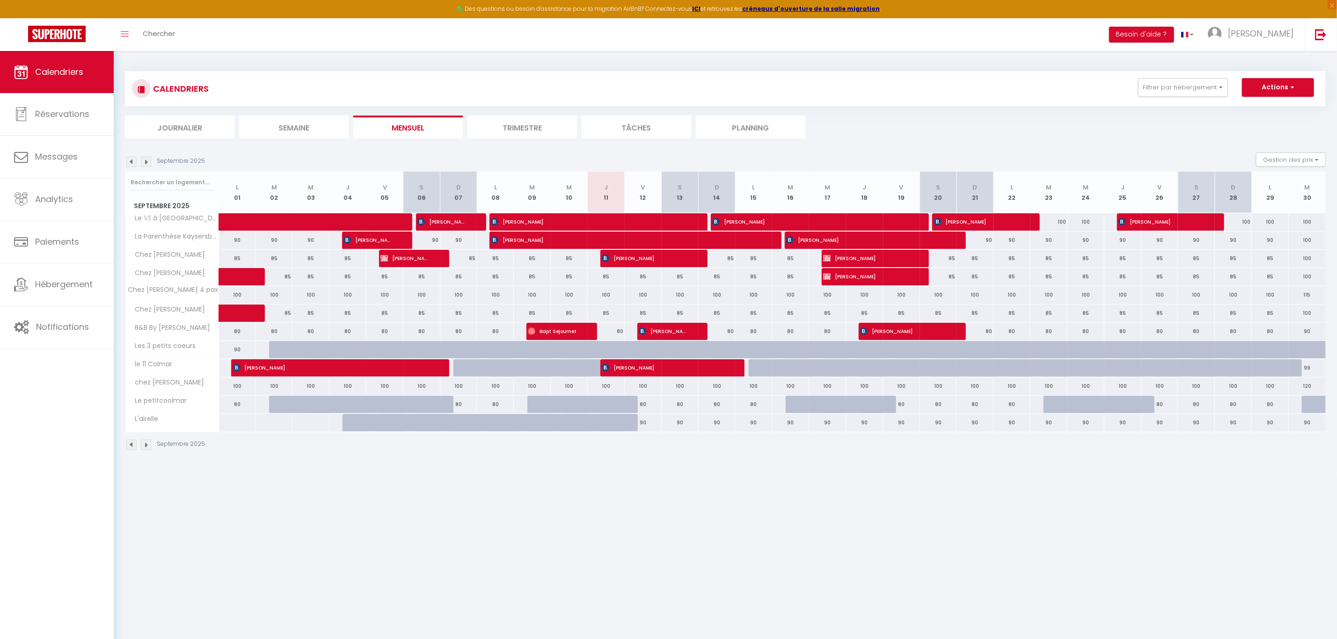
click at [1058, 224] on div "100" at bounding box center [1049, 221] width 37 height 17
type input "100"
type input "[DATE]"
type input "Mer 24 Septembre 2025"
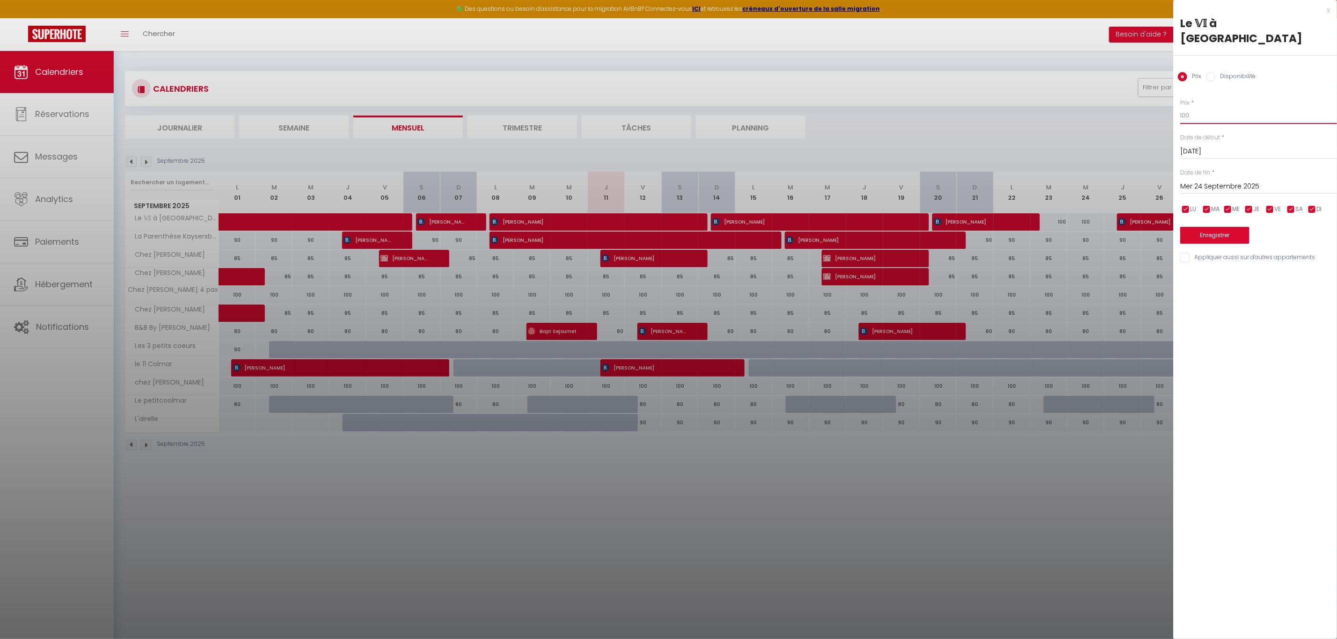
click at [1199, 107] on input "100" at bounding box center [1258, 115] width 157 height 17
type input "1"
click at [1188, 107] on input "Prix" at bounding box center [1258, 115] width 157 height 17
click at [1080, 224] on div at bounding box center [668, 319] width 1337 height 639
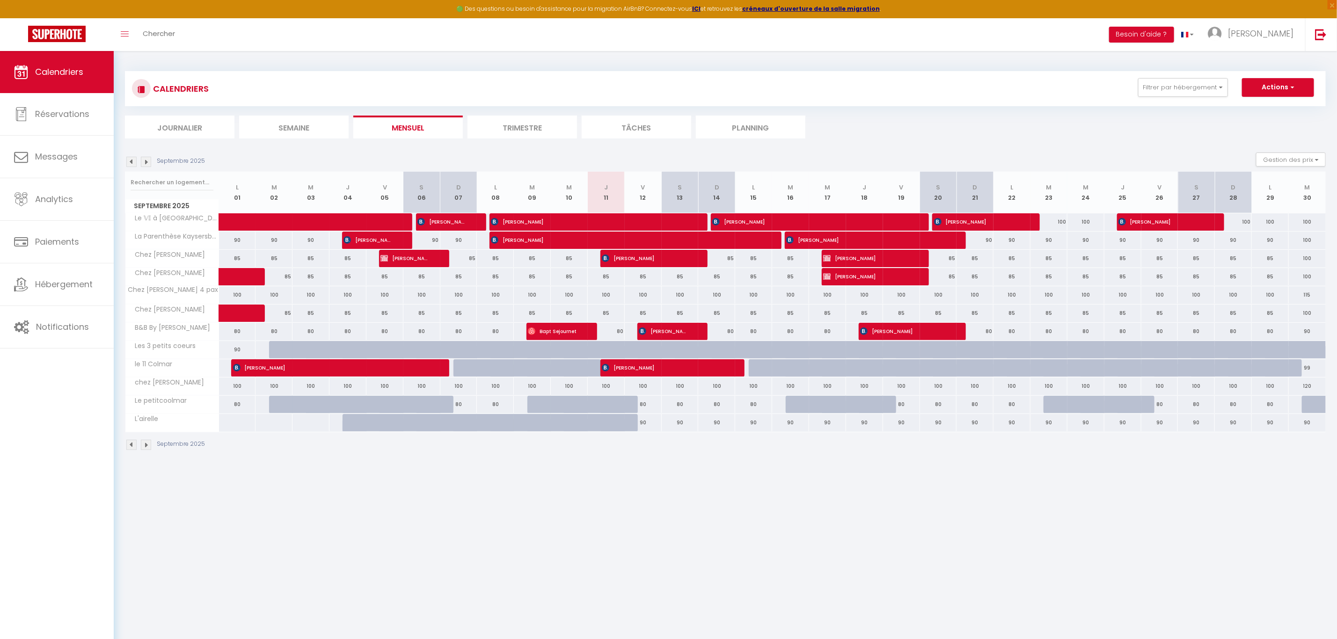
click at [1060, 220] on div "100" at bounding box center [1049, 221] width 37 height 17
type input "100"
type input "[DATE]"
type input "Mer 24 Septembre 2025"
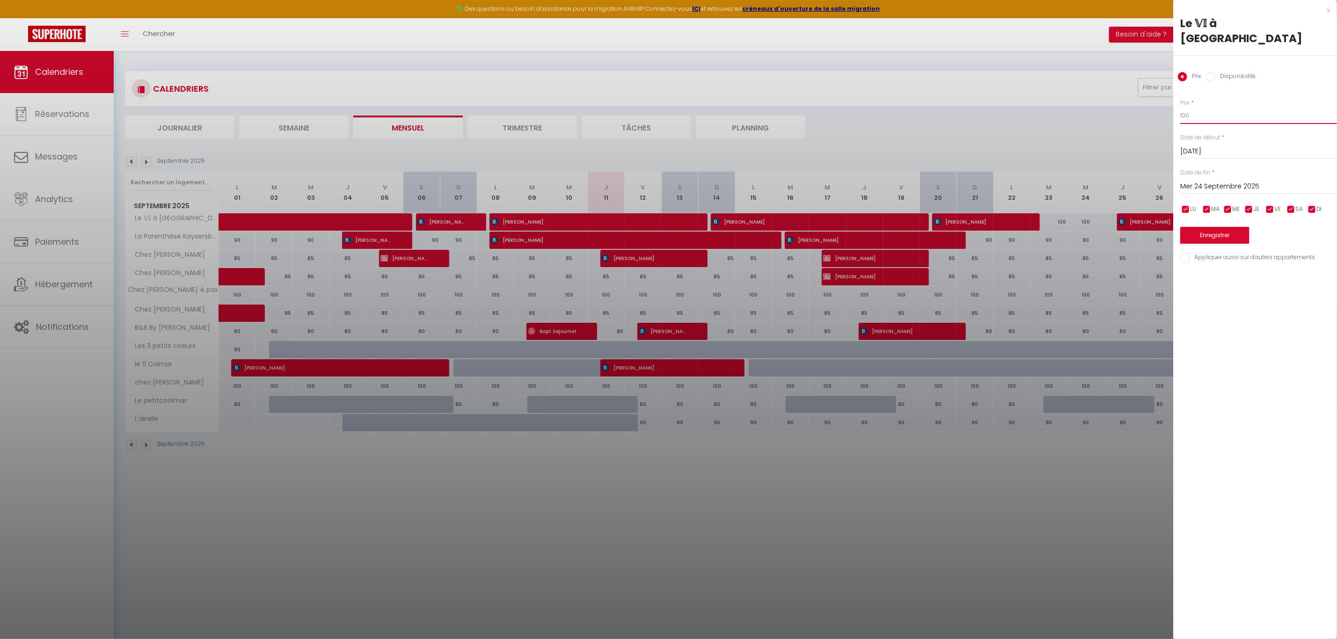
drag, startPoint x: 1190, startPoint y: 99, endPoint x: 1178, endPoint y: 104, distance: 13.0
click at [1178, 104] on div "Prix * 100 Statut * Disponible Indisponible Date de début * [DATE] < [DATE] > D…" at bounding box center [1255, 175] width 164 height 177
type input "90"
click at [1236, 227] on button "Enregistrer" at bounding box center [1214, 235] width 69 height 17
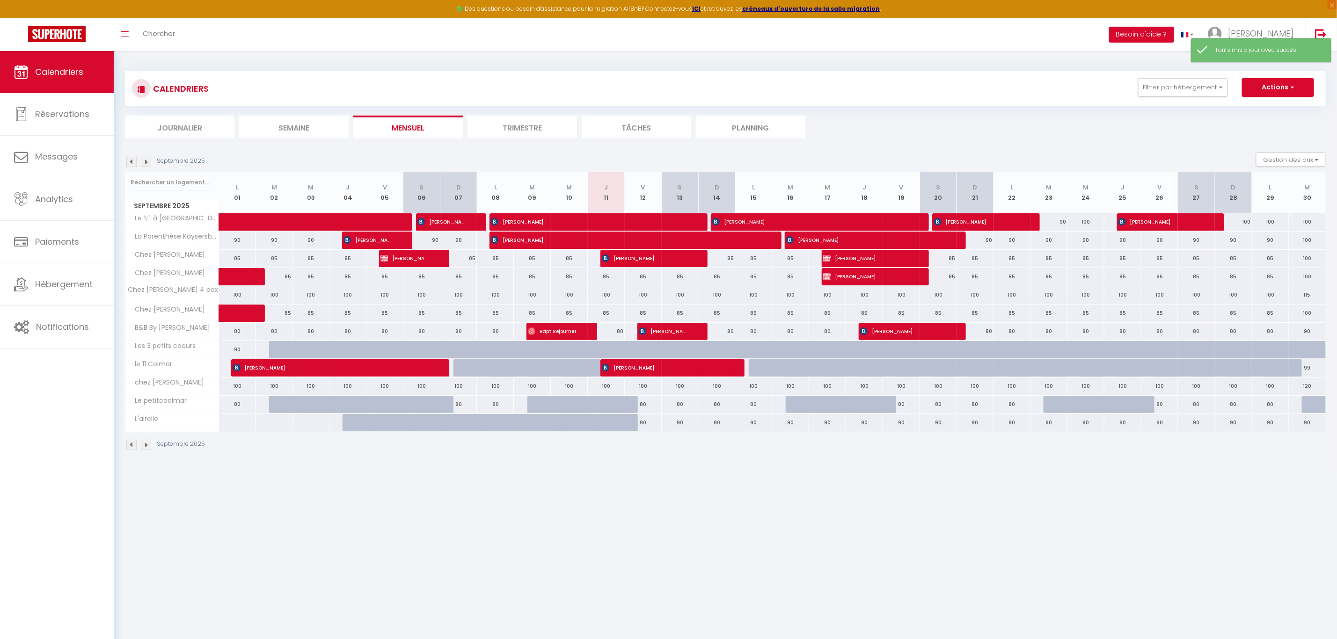
click at [1090, 222] on div "100" at bounding box center [1086, 221] width 37 height 17
type input "100"
type input "Mer 24 Septembre 2025"
type input "Jeu 25 Septembre 2025"
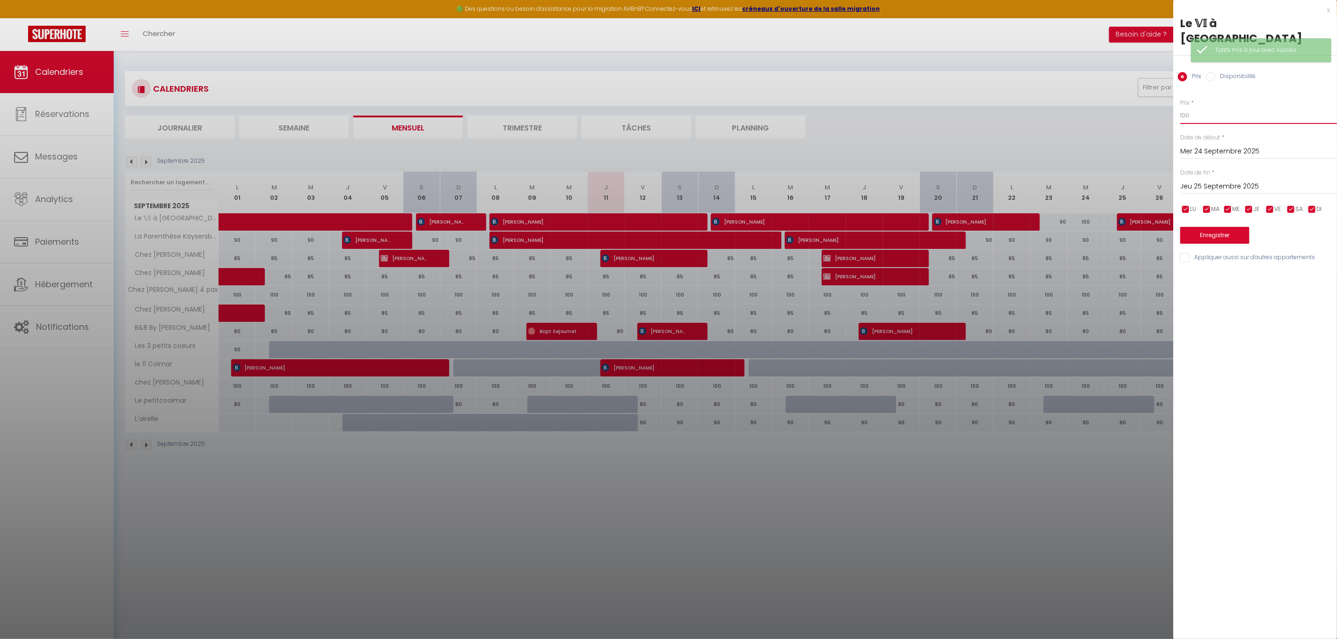
drag, startPoint x: 1199, startPoint y: 104, endPoint x: 1178, endPoint y: 109, distance: 21.5
click at [1178, 109] on div "Prix * 100 Statut * Disponible Indisponible Date de début * [DATE] < [DATE] > D…" at bounding box center [1255, 175] width 164 height 177
type input "90"
click at [1226, 227] on button "Enregistrer" at bounding box center [1214, 235] width 69 height 17
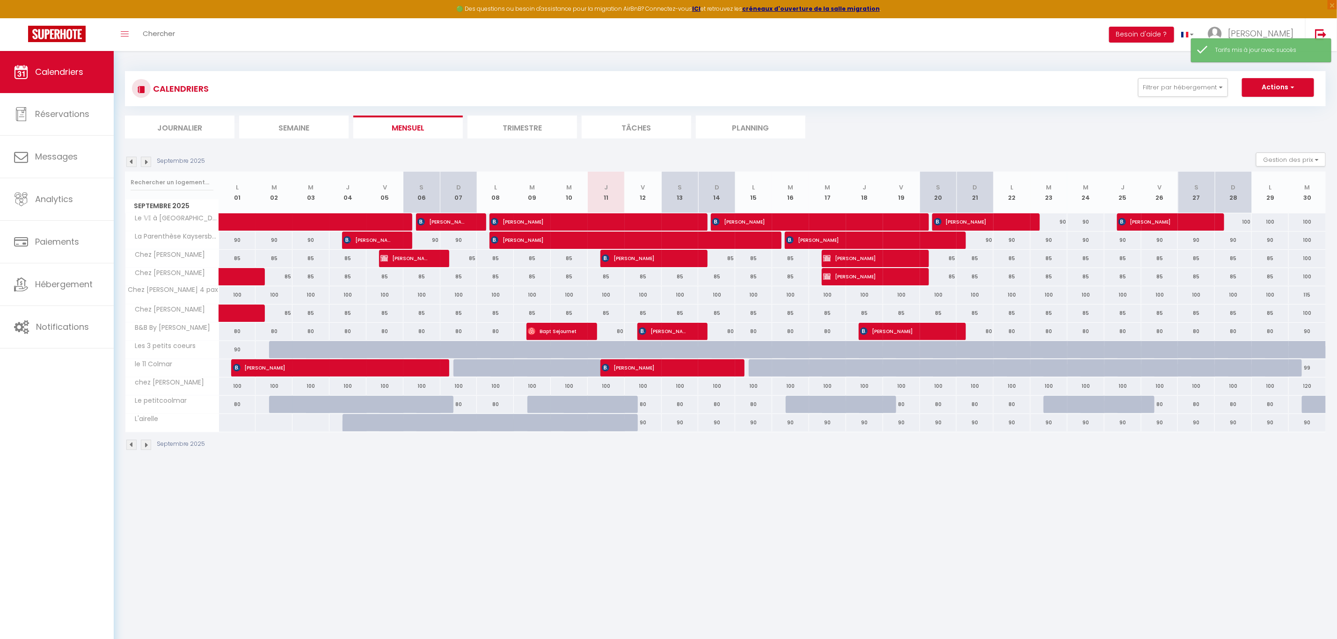
click at [1236, 220] on div "100" at bounding box center [1233, 221] width 37 height 17
type input "100"
type input "Dim 28 Septembre 2025"
type input "Lun 29 Septembre 2025"
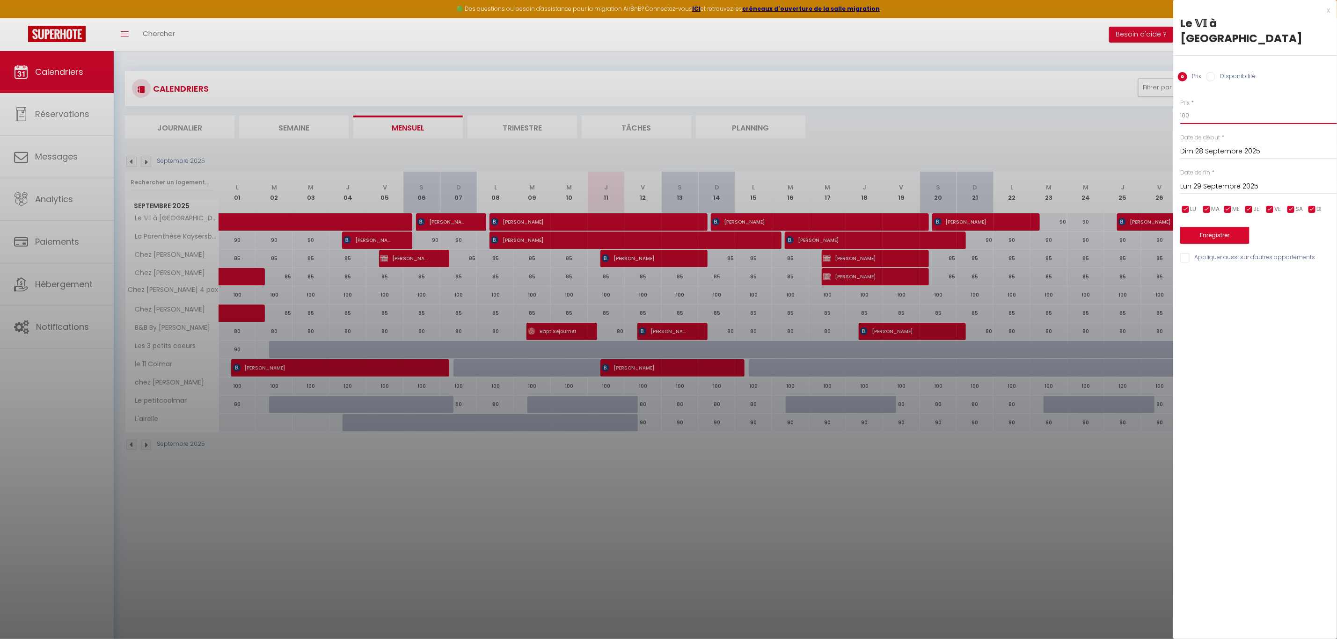
drag, startPoint x: 1195, startPoint y: 100, endPoint x: 1177, endPoint y: 104, distance: 18.3
click at [1177, 104] on div "Prix * 100 Statut * Disponible Indisponible Date de début * [DATE] < [DATE] > D…" at bounding box center [1255, 175] width 164 height 177
type input "90"
click at [1211, 227] on button "Enregistrer" at bounding box center [1214, 235] width 69 height 17
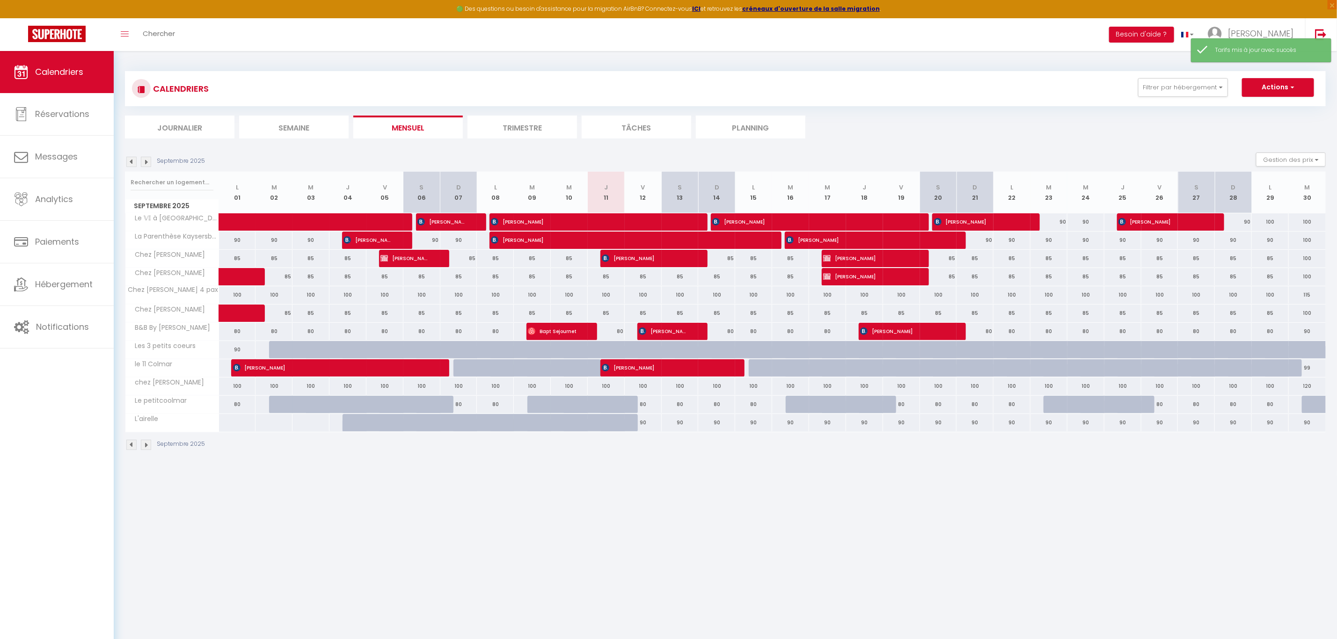
click at [1271, 220] on div "100" at bounding box center [1270, 221] width 37 height 17
type input "100"
type input "Lun 29 Septembre 2025"
type input "[DATE]"
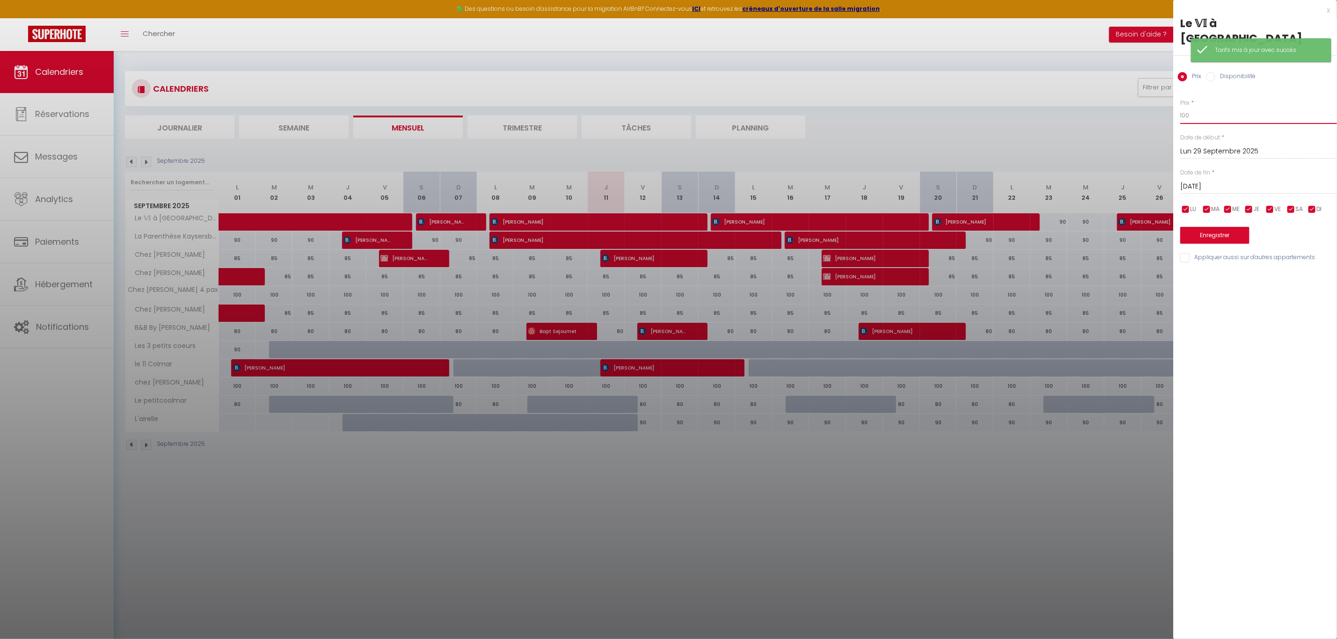
drag, startPoint x: 1198, startPoint y: 103, endPoint x: 1181, endPoint y: 102, distance: 17.3
click at [1181, 107] on input "100" at bounding box center [1258, 115] width 157 height 17
type input "90"
click at [1220, 227] on button "Enregistrer" at bounding box center [1214, 235] width 69 height 17
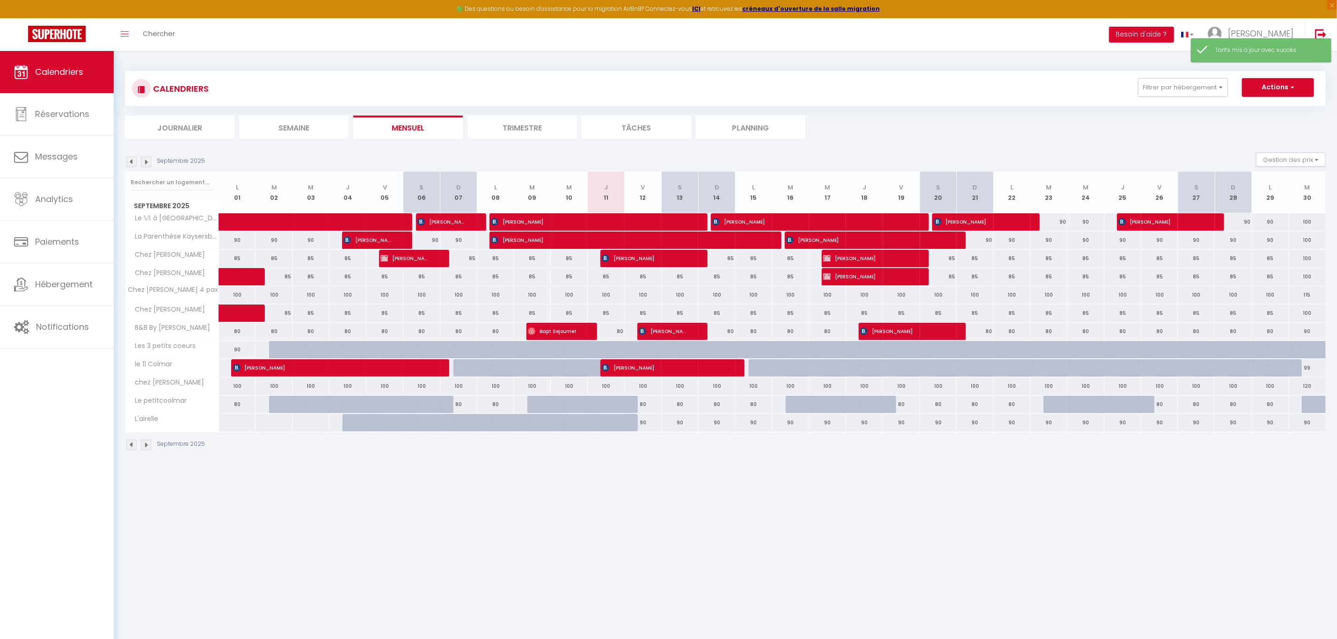
click at [1308, 219] on div "100" at bounding box center [1307, 221] width 37 height 17
type input "100"
type input "[DATE]"
type input "Mer 01 Octobre 2025"
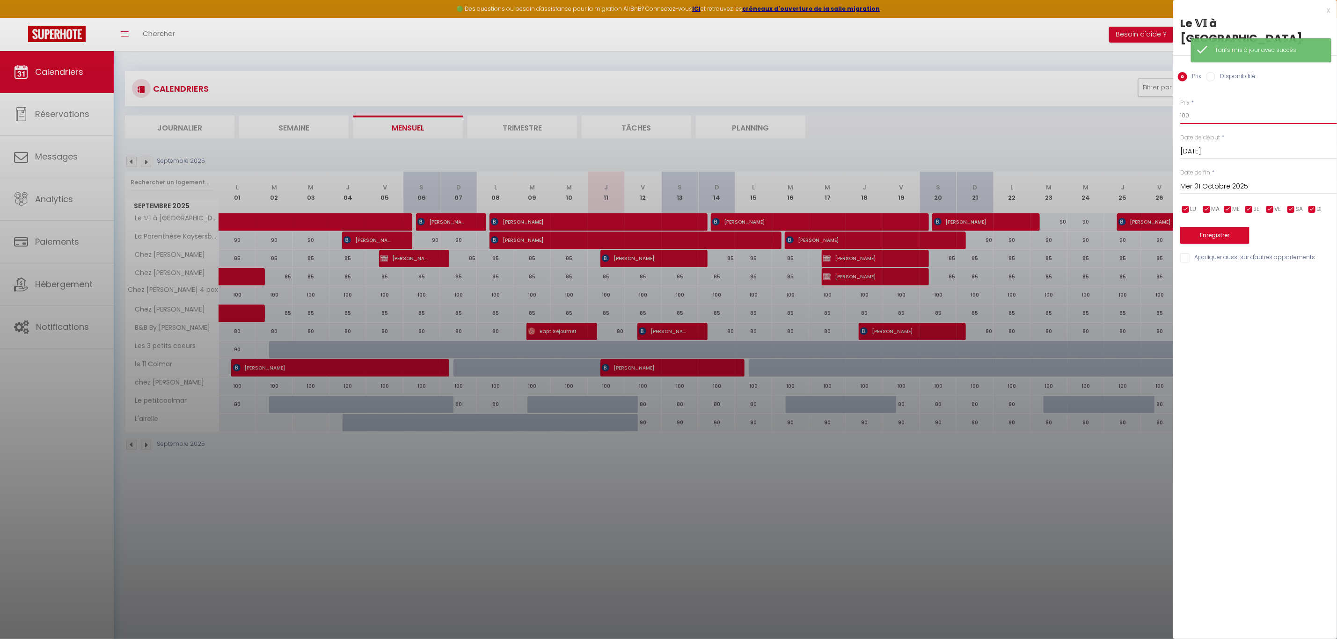
drag, startPoint x: 1195, startPoint y: 102, endPoint x: 1180, endPoint y: 103, distance: 15.5
click at [1180, 103] on div "Prix * 100 Statut * Disponible Indisponible Date de début * [DATE] < [DATE] > D…" at bounding box center [1255, 175] width 164 height 177
type input "90"
click at [1231, 227] on button "Enregistrer" at bounding box center [1214, 235] width 69 height 17
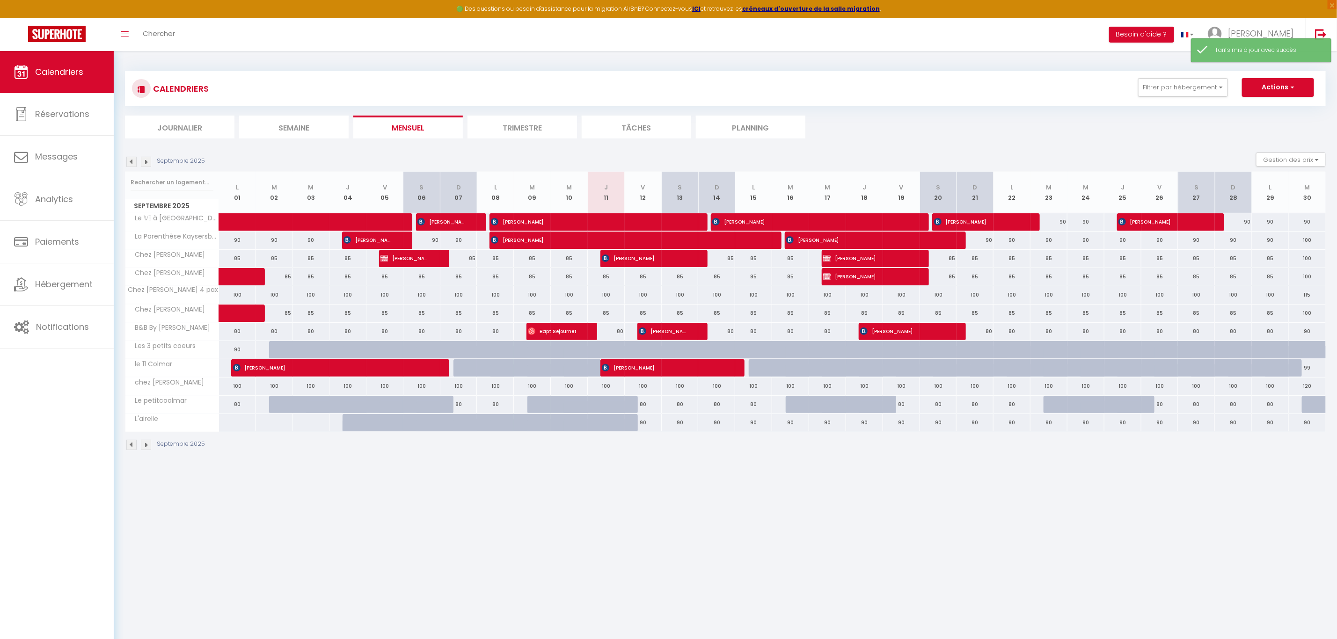
click at [147, 163] on img at bounding box center [146, 162] width 10 height 10
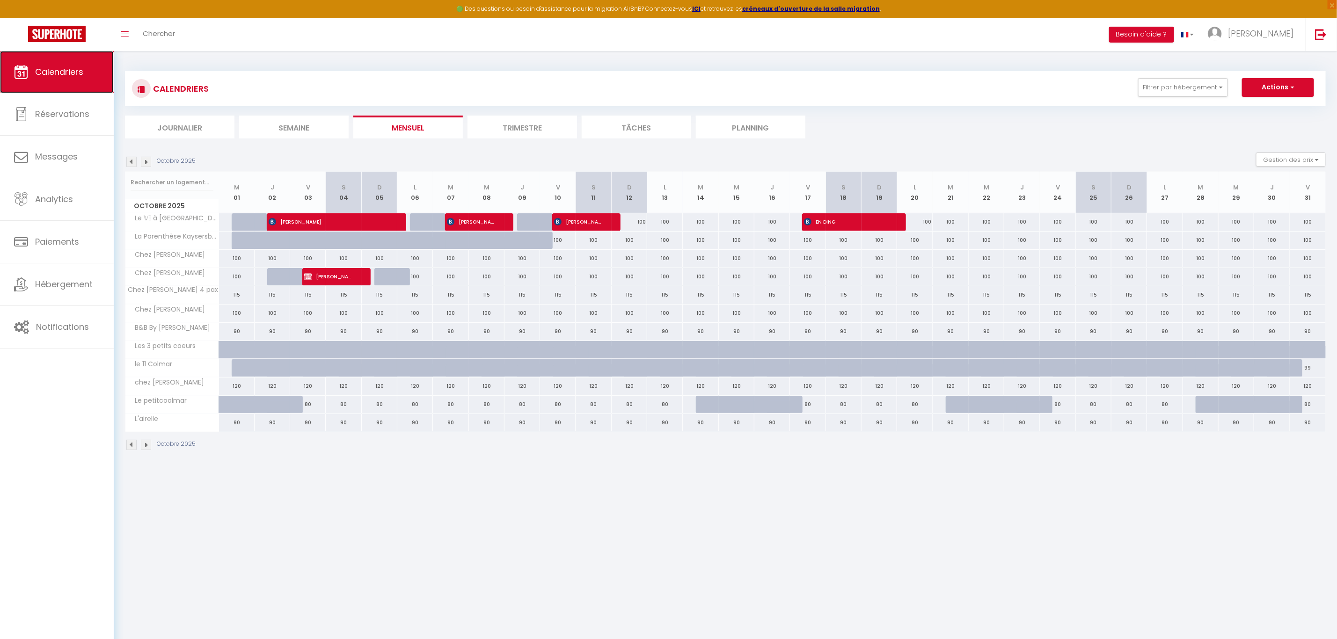
click at [56, 79] on link "Calendriers" at bounding box center [57, 72] width 114 height 42
click at [66, 121] on link "Réservations" at bounding box center [57, 114] width 114 height 42
select select "not_cancelled"
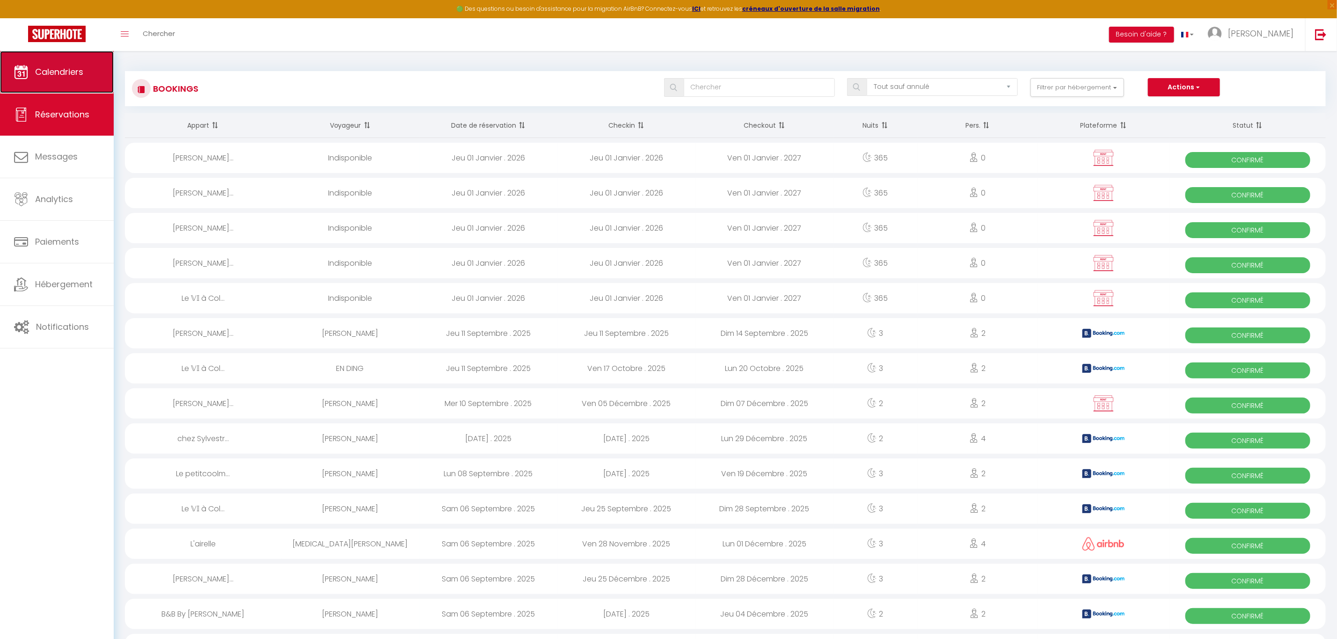
click at [55, 70] on span "Calendriers" at bounding box center [59, 72] width 48 height 12
